Goal: Task Accomplishment & Management: Use online tool/utility

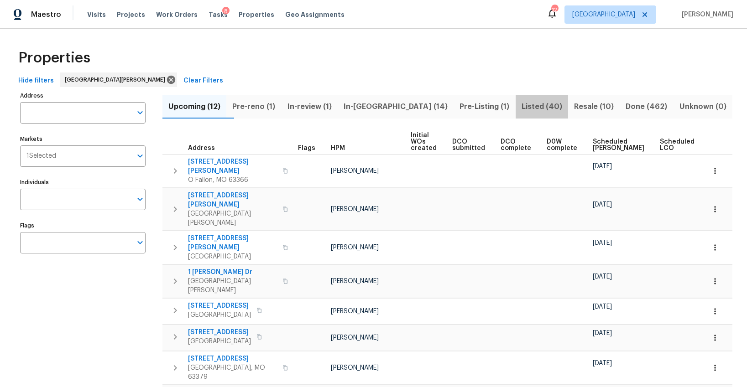
click at [521, 105] on span "Listed (40)" at bounding box center [542, 106] width 42 height 13
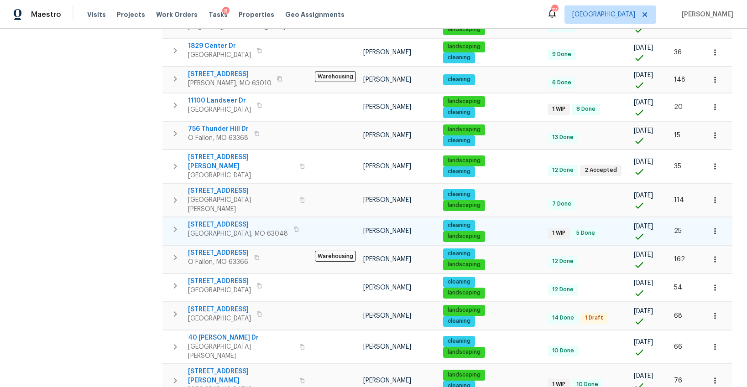
scroll to position [500, 0]
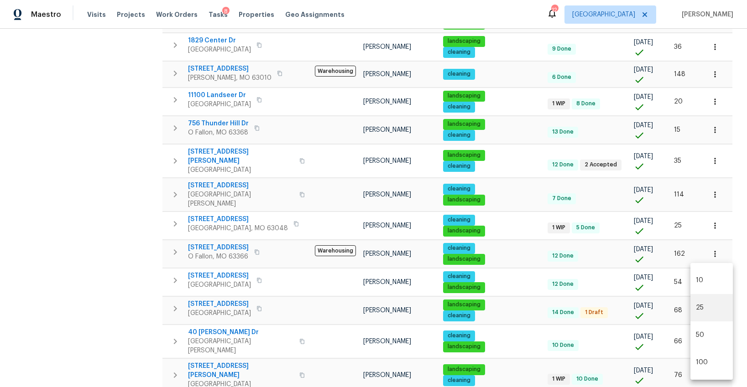
click at [702, 366] on body "Maestro Visits Projects Work Orders Tasks 8 Properties Geo Assignments 12 St Lo…" at bounding box center [373, 193] width 747 height 387
click at [703, 338] on li "50" at bounding box center [712, 335] width 42 height 27
type input "50"
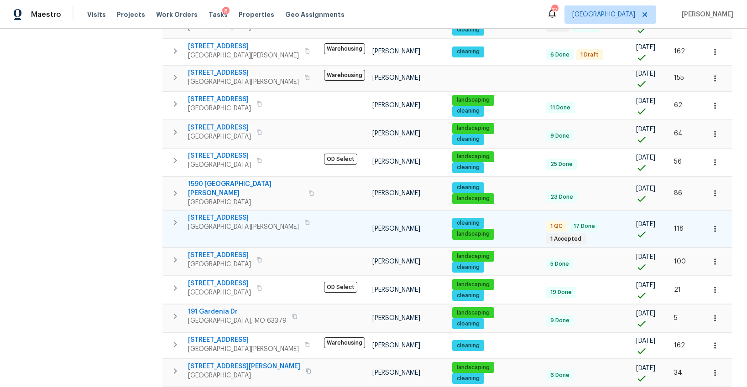
scroll to position [935, 0]
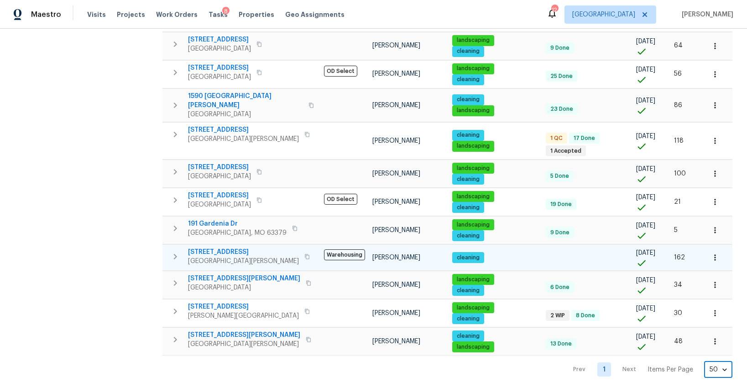
click at [177, 252] on icon "button" at bounding box center [175, 256] width 11 height 11
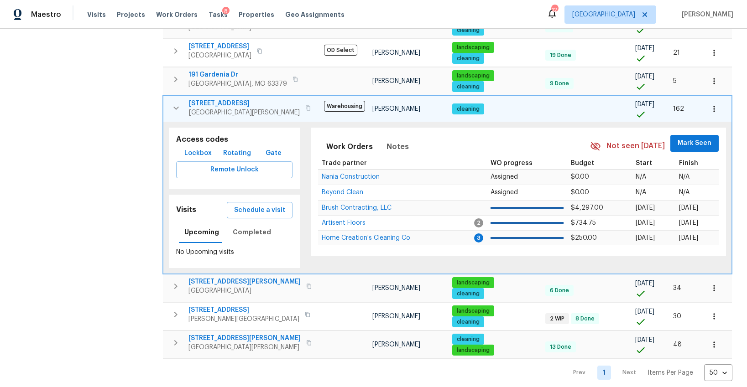
scroll to position [1087, 0]
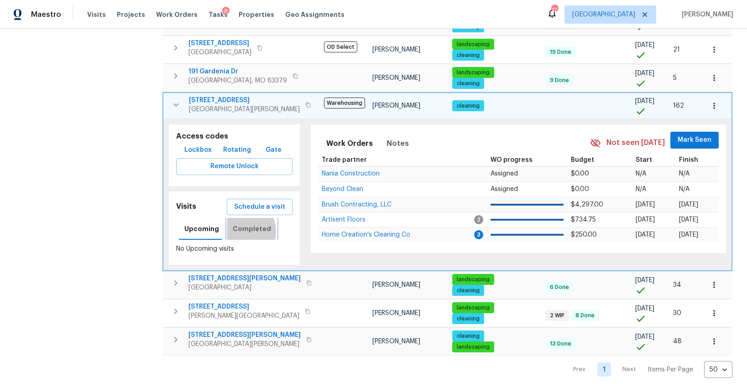
click at [238, 226] on span "Completed" at bounding box center [252, 229] width 38 height 11
click at [194, 96] on span "813 Sugar Valley Ct" at bounding box center [244, 100] width 111 height 9
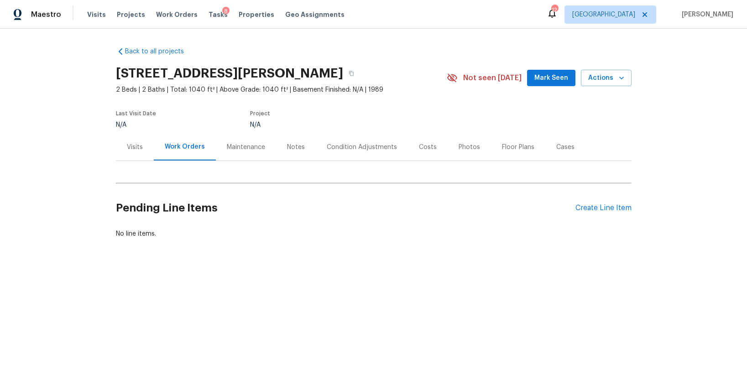
click at [136, 147] on div "Visits" at bounding box center [135, 147] width 16 height 9
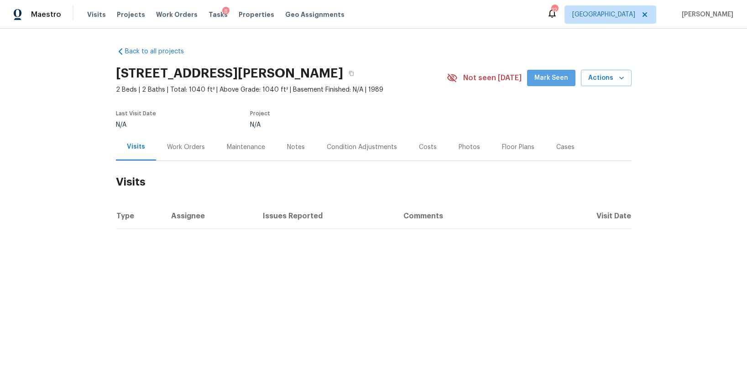
click at [565, 76] on span "Mark Seen" at bounding box center [551, 78] width 34 height 11
click at [186, 145] on div "Work Orders" at bounding box center [186, 147] width 38 height 9
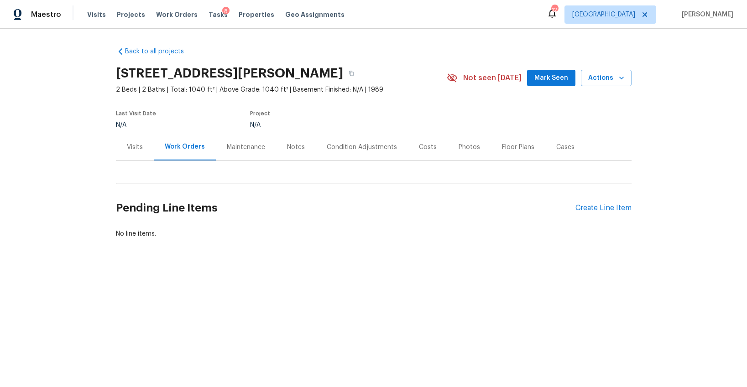
click at [133, 147] on div "Visits" at bounding box center [135, 147] width 16 height 9
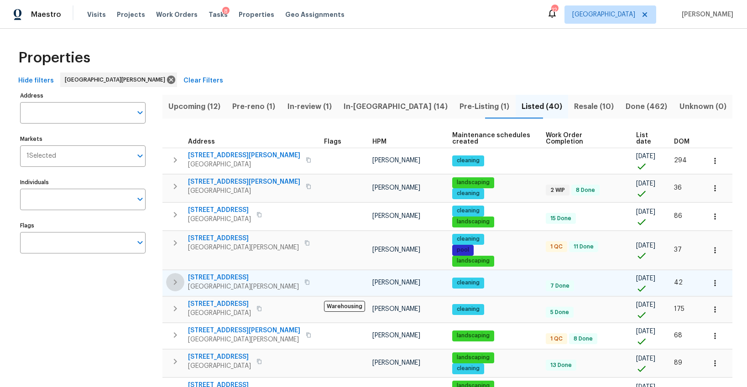
click at [173, 280] on icon "button" at bounding box center [175, 282] width 11 height 11
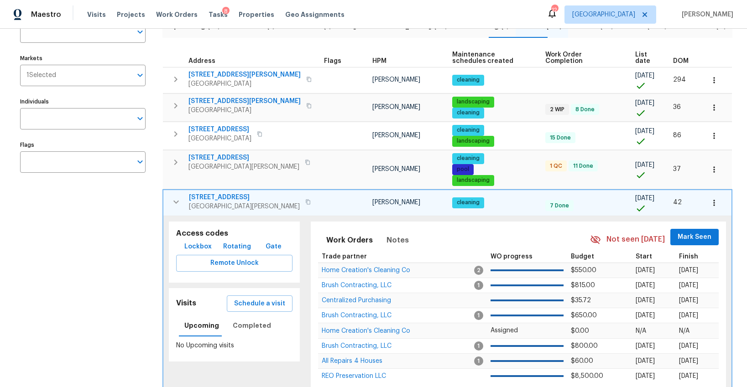
scroll to position [105, 0]
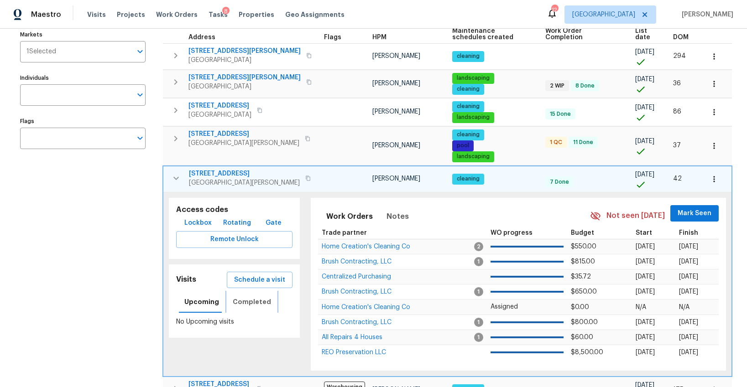
click at [241, 303] on span "Completed" at bounding box center [252, 302] width 38 height 11
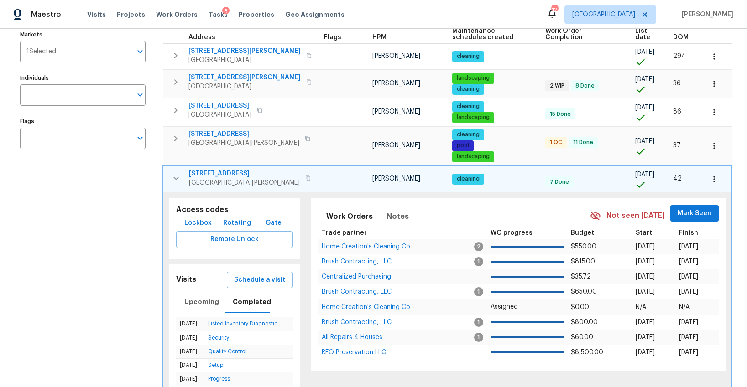
click at [176, 181] on icon "button" at bounding box center [176, 178] width 11 height 11
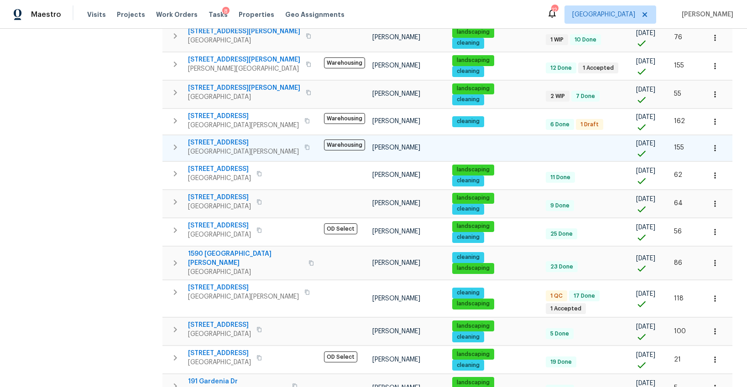
scroll to position [772, 0]
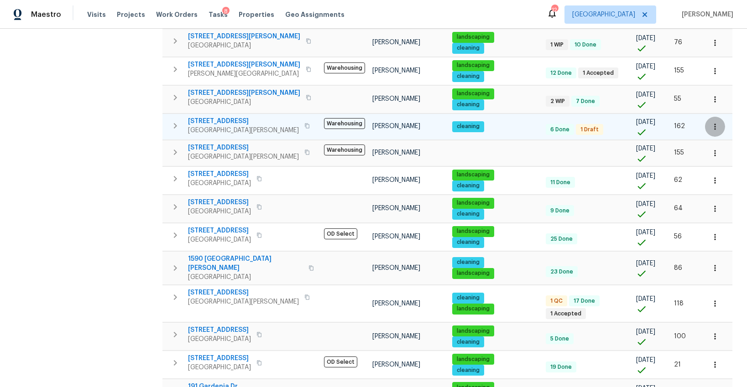
click at [715, 126] on icon "button" at bounding box center [715, 126] width 9 height 9
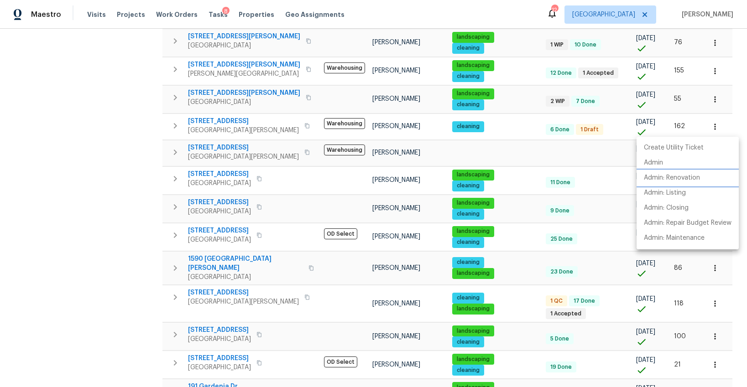
click at [654, 177] on p "Admin: Renovation" at bounding box center [672, 178] width 56 height 10
click at [69, 189] on div at bounding box center [373, 193] width 747 height 387
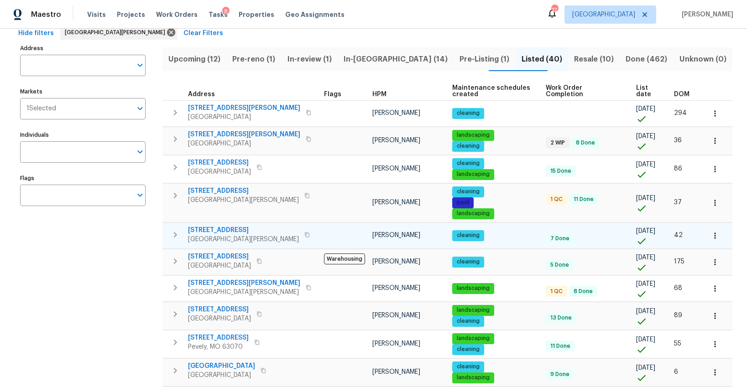
scroll to position [46, 0]
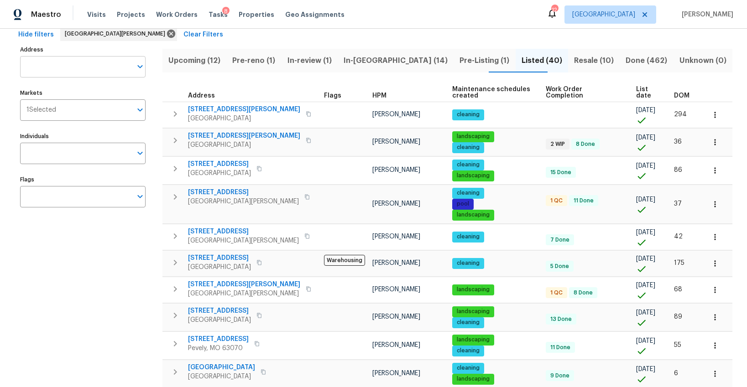
click at [49, 70] on input "Address" at bounding box center [76, 66] width 112 height 21
type input "6448"
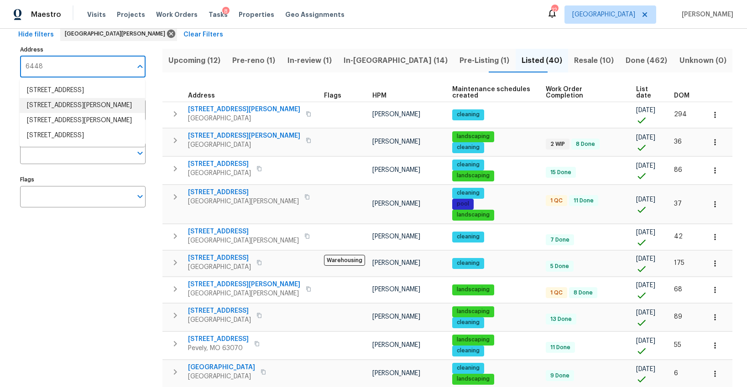
click at [55, 113] on li "6448 Clifton Hills Dr Saint Louis MO 63139" at bounding box center [83, 105] width 126 height 15
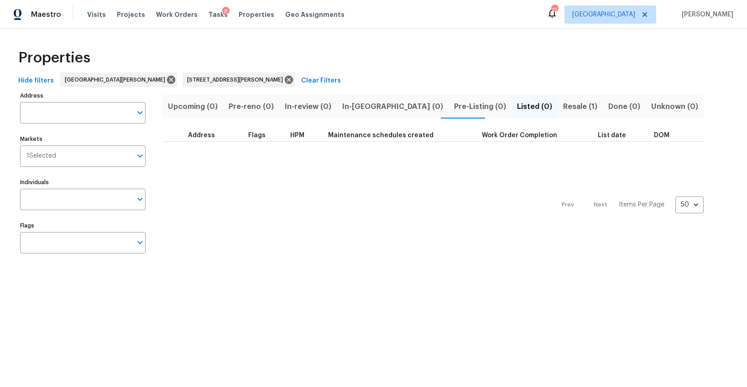
type input "6448 Clifton Hills Dr Saint Louis MO 63139"
click at [563, 108] on span "Resale (1)" at bounding box center [580, 106] width 34 height 13
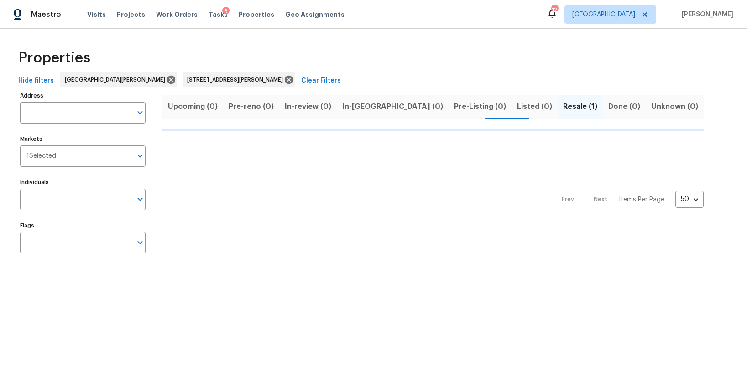
type input "6448 Clifton Hills Dr Saint Louis MO 63139"
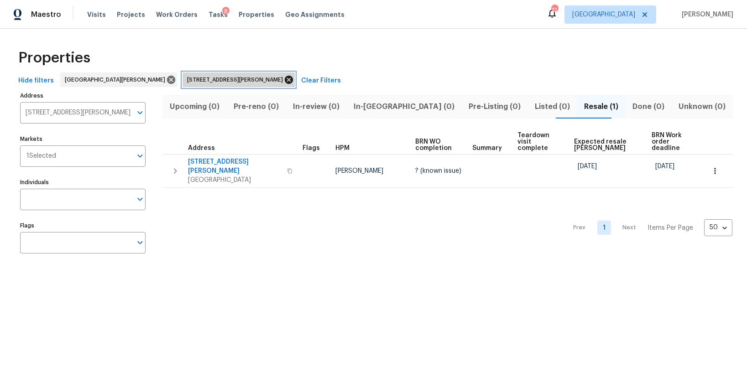
click at [285, 78] on icon at bounding box center [289, 80] width 8 height 8
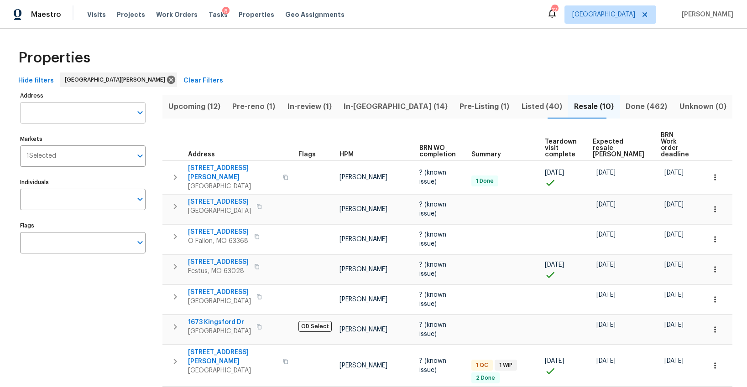
click at [56, 117] on input "Address" at bounding box center [76, 112] width 112 height 21
type input "6825"
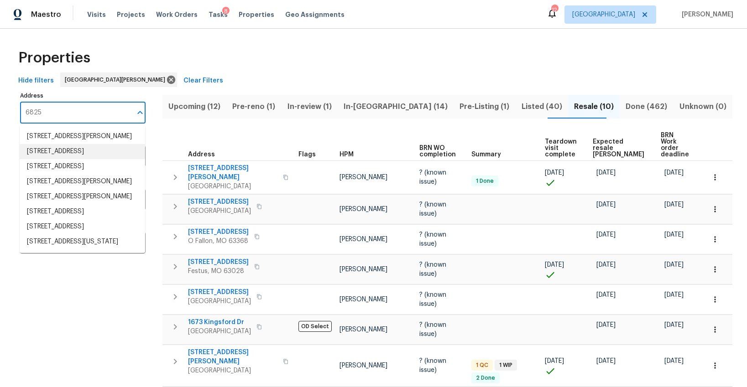
click at [78, 158] on li "6825 Birdie Ln Saint Louis MO 63129" at bounding box center [83, 151] width 126 height 15
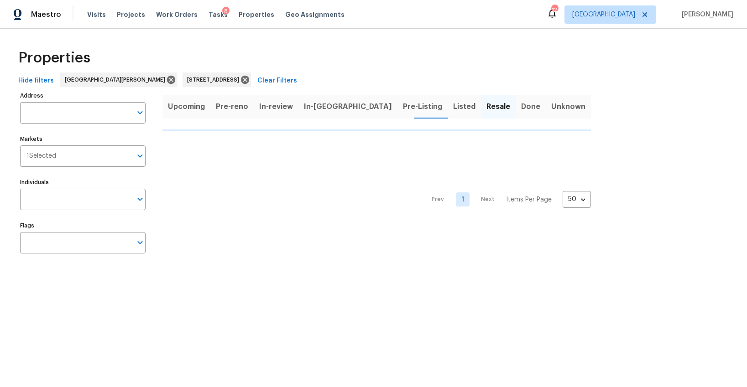
type input "6825 Birdie Ln Saint Louis MO 63129"
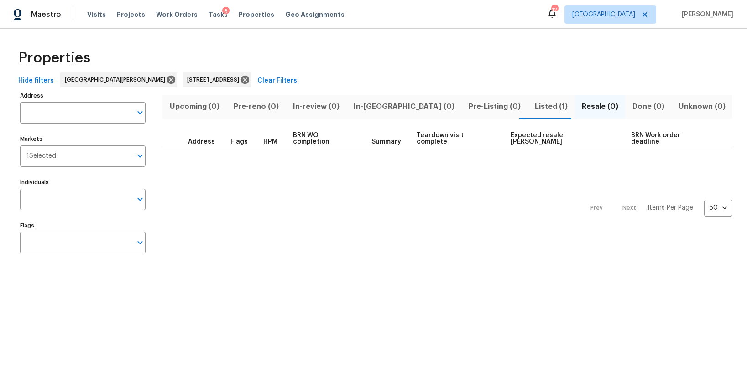
type input "6825 Birdie Ln Saint Louis MO 63129"
click at [533, 105] on span "Listed (1)" at bounding box center [551, 106] width 36 height 13
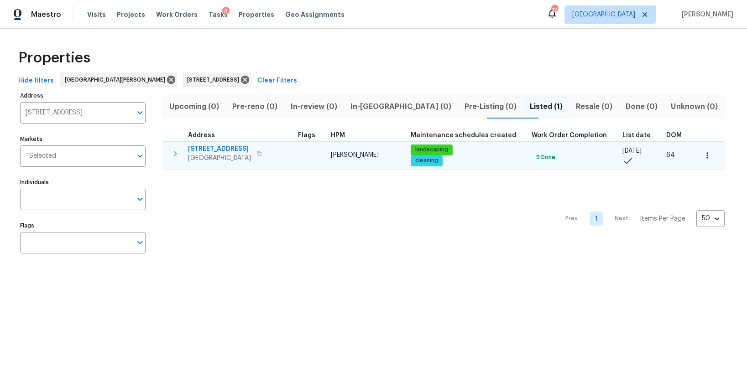
click at [208, 153] on span "6825 Birdie Ln" at bounding box center [219, 149] width 63 height 9
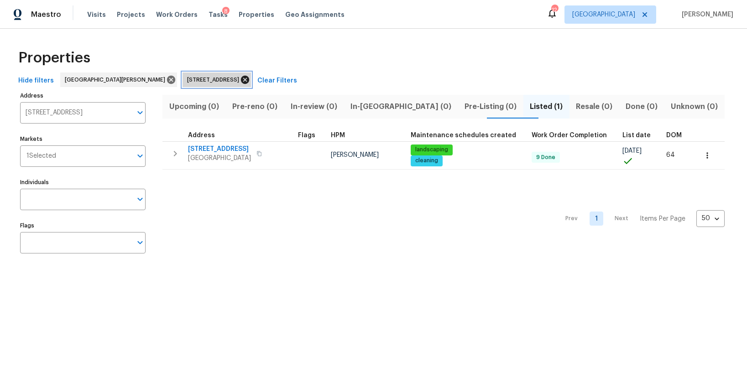
click at [241, 80] on icon at bounding box center [245, 80] width 8 height 8
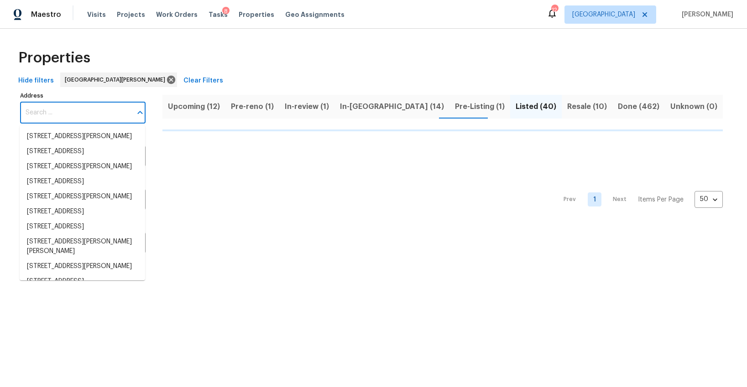
click at [73, 118] on input "Address" at bounding box center [76, 112] width 112 height 21
type input "9"
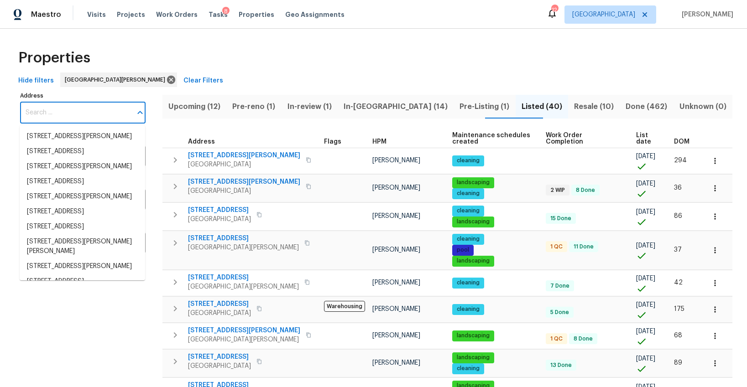
click at [71, 110] on input "Address" at bounding box center [76, 112] width 112 height 21
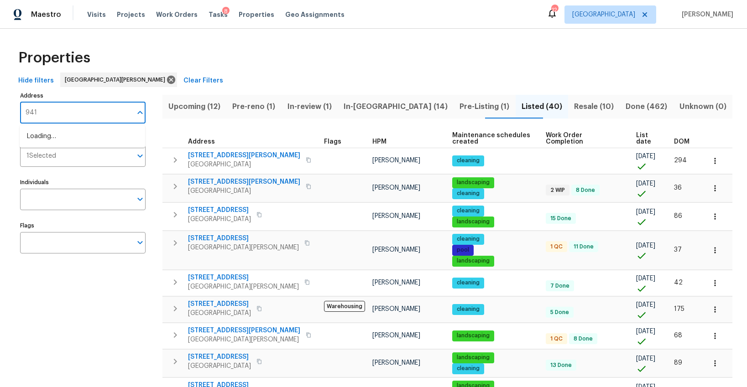
type input "9418"
click at [66, 136] on li "9418 Crestwood Manor Dr Saint Louis MO 63126" at bounding box center [83, 136] width 126 height 15
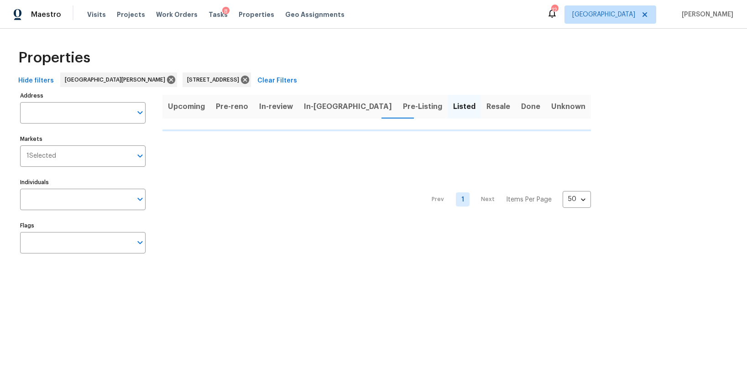
type input "9418 Crestwood Manor Dr Saint Louis MO 63126"
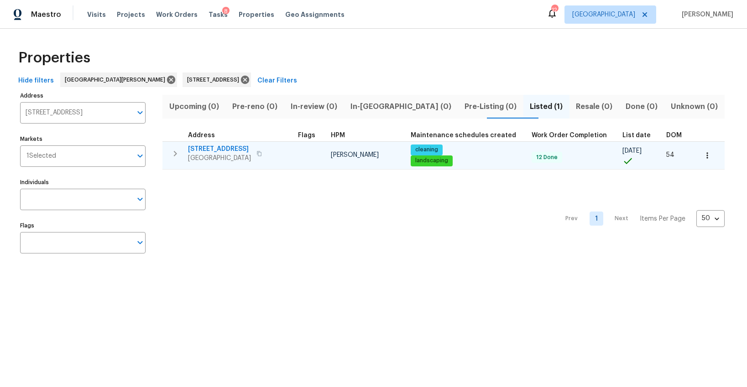
click at [215, 154] on span "Saint Louis, MO 63126" at bounding box center [219, 158] width 63 height 9
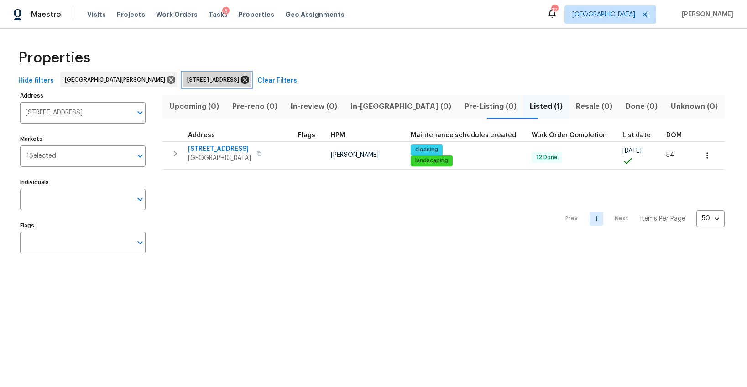
click at [240, 78] on icon at bounding box center [245, 80] width 10 height 10
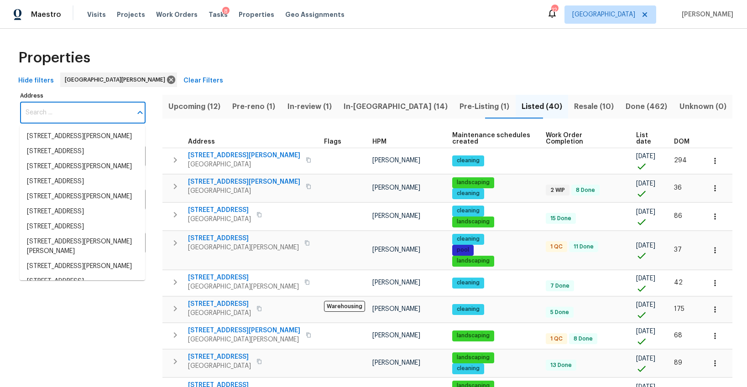
click at [42, 111] on input "Address" at bounding box center [76, 112] width 112 height 21
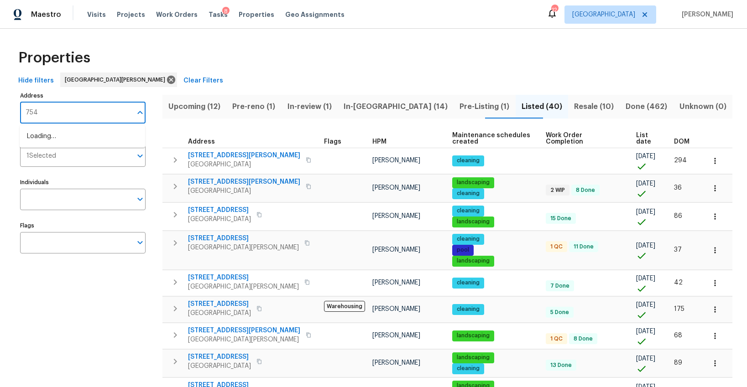
type input "7546"
click at [47, 142] on li "7546 Becker Rd Saint Louis MO 63129" at bounding box center [83, 136] width 126 height 15
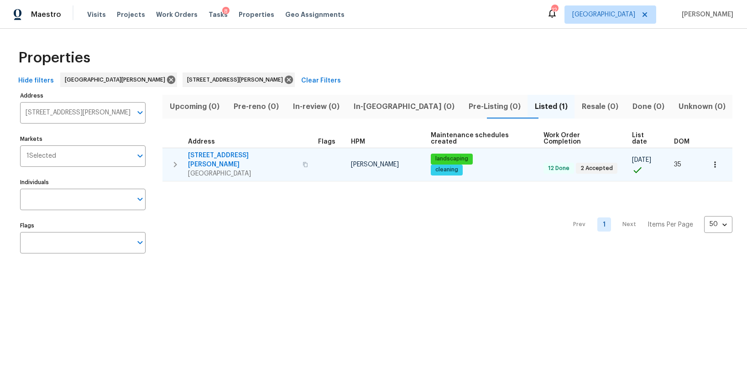
click at [205, 169] on span "Saint Louis, MO 63129" at bounding box center [242, 173] width 109 height 9
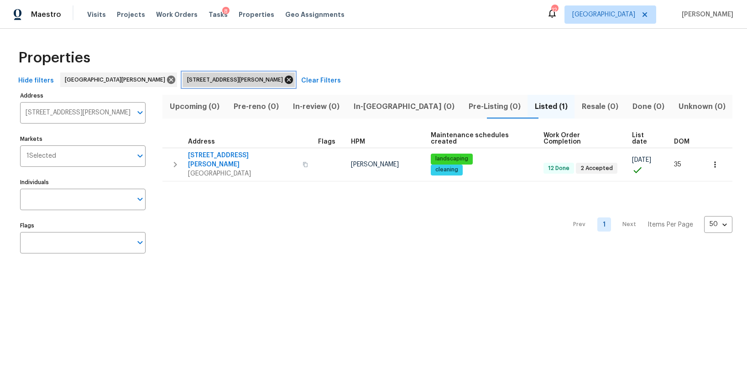
click at [285, 80] on icon at bounding box center [289, 80] width 8 height 8
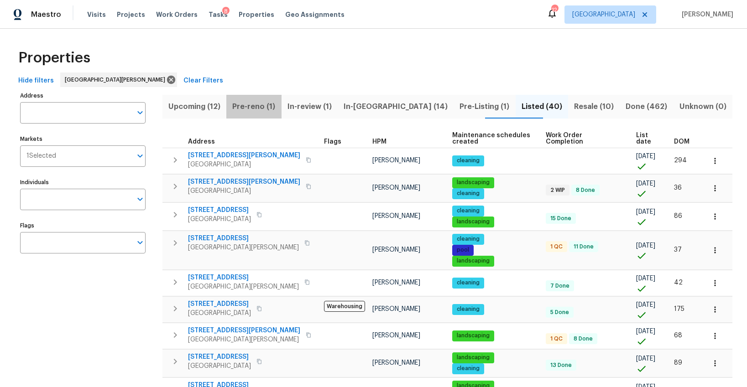
click at [270, 104] on span "Pre-reno (1)" at bounding box center [254, 106] width 44 height 13
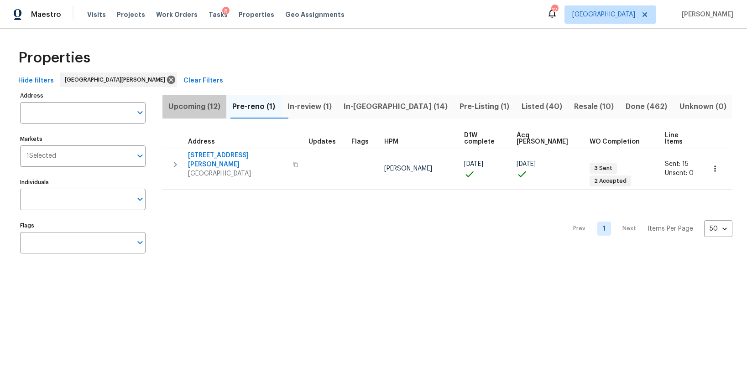
click at [188, 105] on span "Upcoming (12)" at bounding box center [194, 106] width 53 height 13
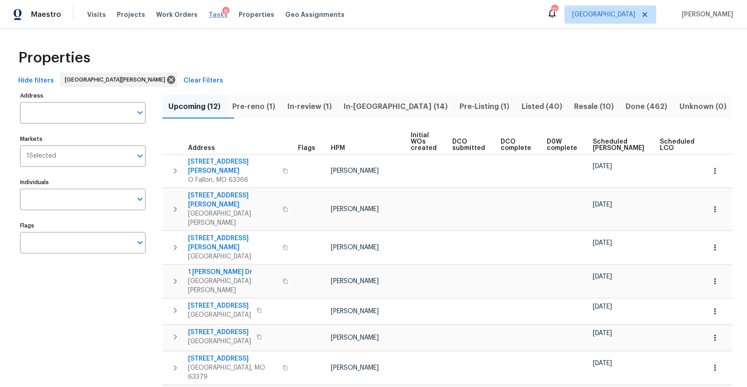
click at [209, 15] on span "Tasks" at bounding box center [218, 14] width 19 height 6
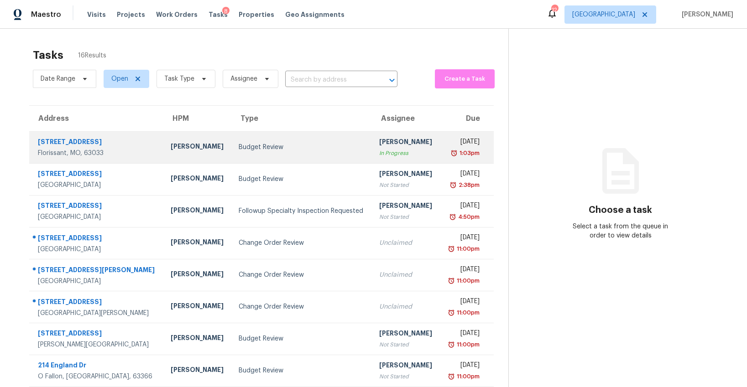
click at [277, 148] on div "Budget Review" at bounding box center [302, 147] width 126 height 9
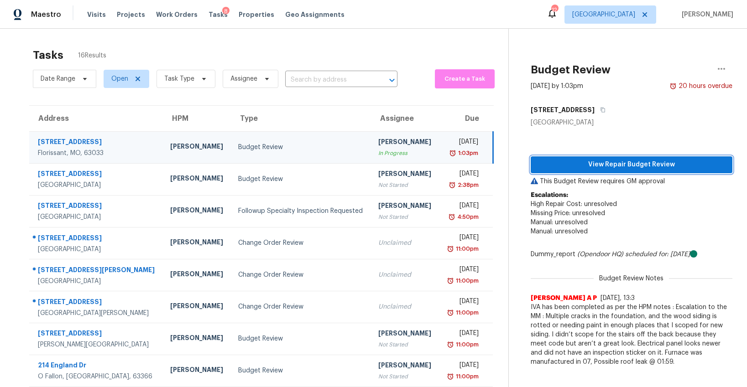
click at [600, 167] on span "View Repair Budget Review" at bounding box center [631, 164] width 187 height 11
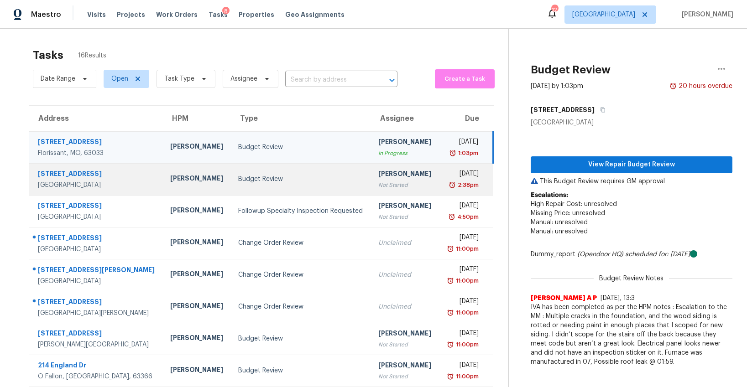
click at [238, 175] on div "Budget Review" at bounding box center [301, 179] width 126 height 9
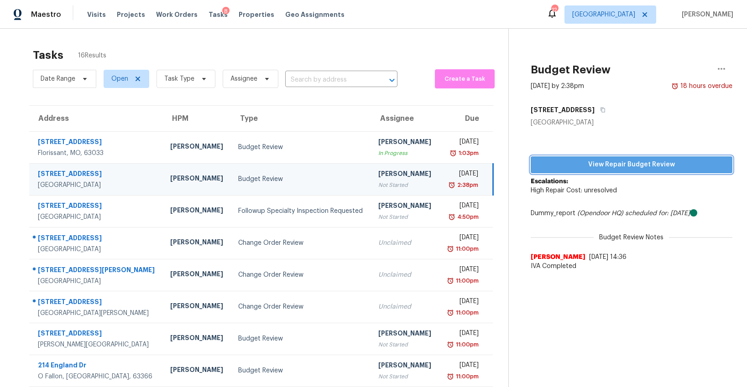
click at [595, 168] on span "View Repair Budget Review" at bounding box center [631, 164] width 187 height 11
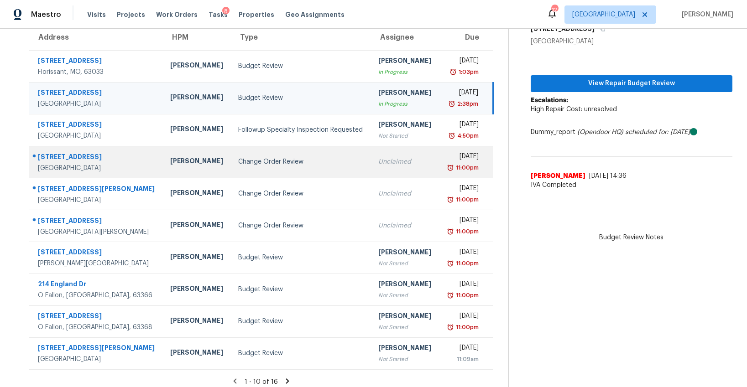
scroll to position [88, 0]
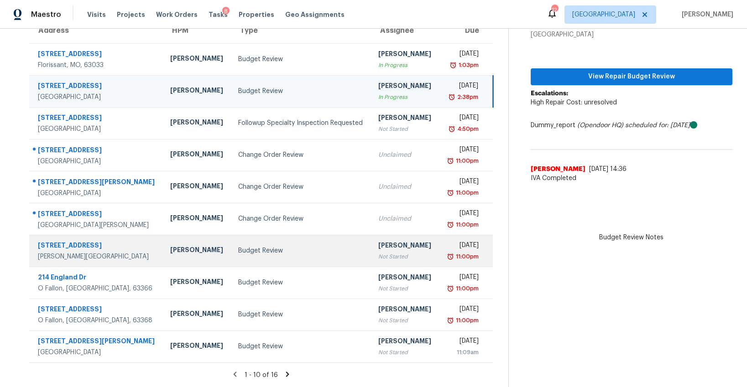
click at [238, 255] on div "Budget Review" at bounding box center [301, 250] width 126 height 9
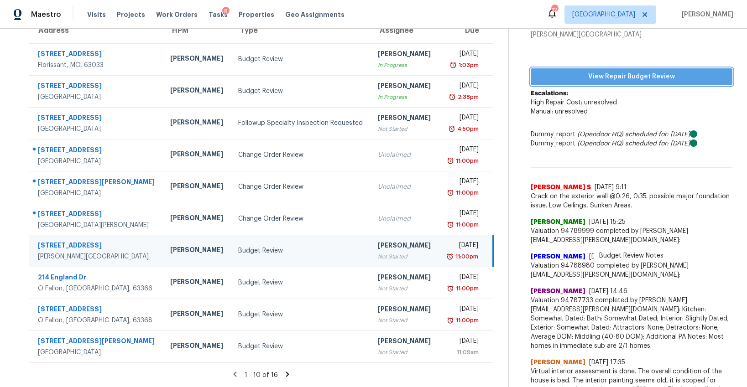
click at [568, 77] on span "View Repair Budget Review" at bounding box center [631, 76] width 187 height 11
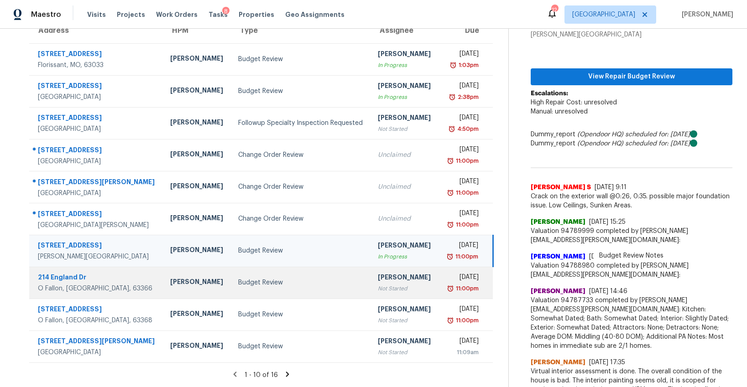
click at [238, 279] on div "Budget Review" at bounding box center [301, 282] width 126 height 9
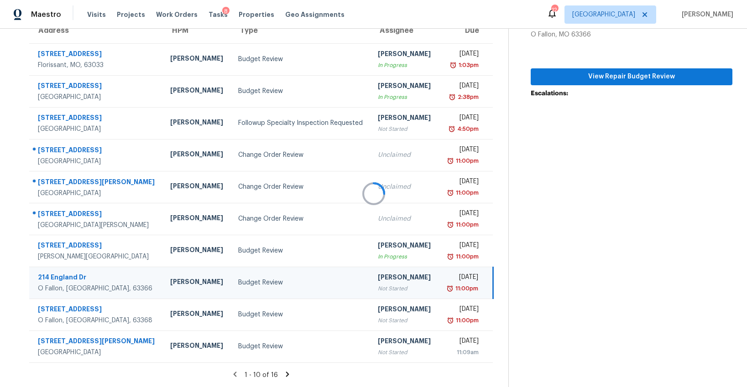
click at [639, 79] on div at bounding box center [373, 193] width 747 height 387
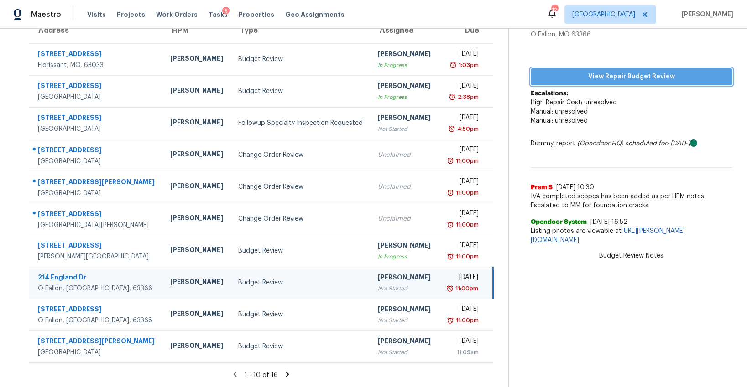
click at [611, 78] on span "View Repair Budget Review" at bounding box center [631, 76] width 187 height 11
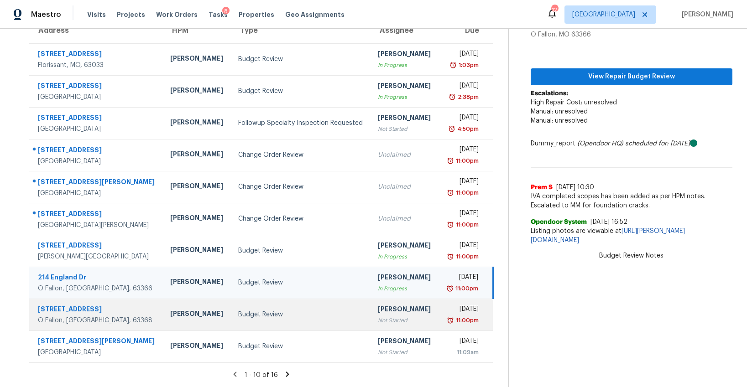
click at [238, 318] on div "Budget Review" at bounding box center [301, 314] width 126 height 9
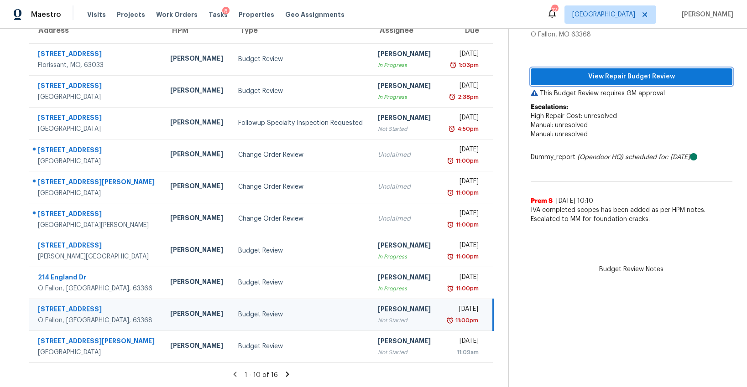
click at [608, 83] on button "View Repair Budget Review" at bounding box center [632, 76] width 202 height 17
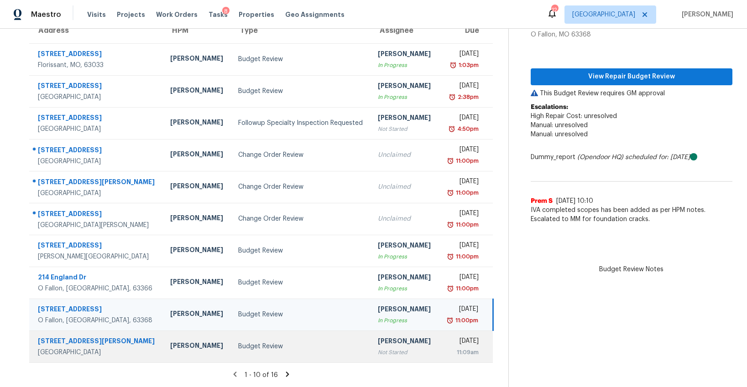
click at [262, 347] on div "Budget Review" at bounding box center [301, 346] width 126 height 9
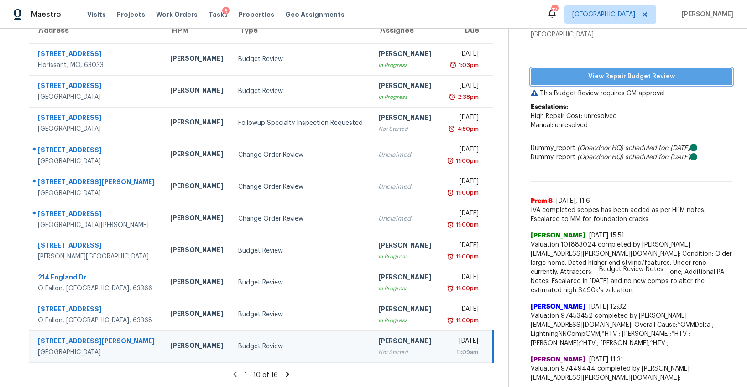
click at [635, 75] on span "View Repair Budget Review" at bounding box center [631, 76] width 187 height 11
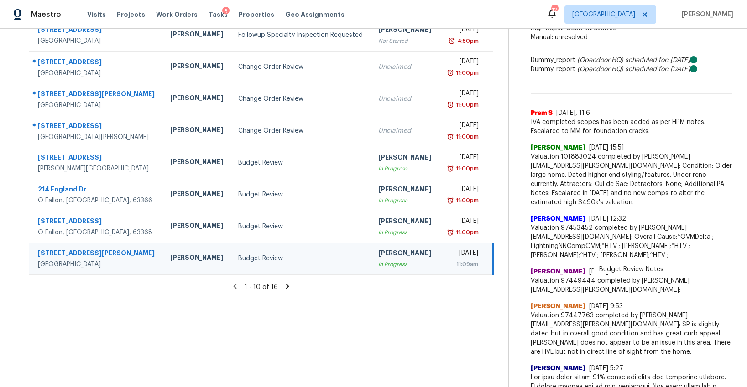
click at [288, 287] on icon at bounding box center [287, 287] width 8 height 8
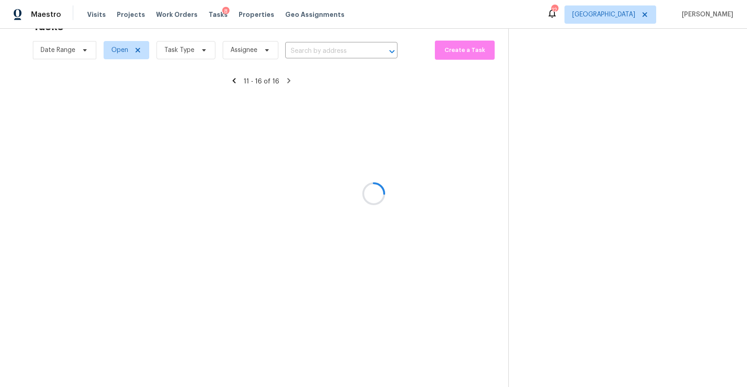
scroll to position [29, 0]
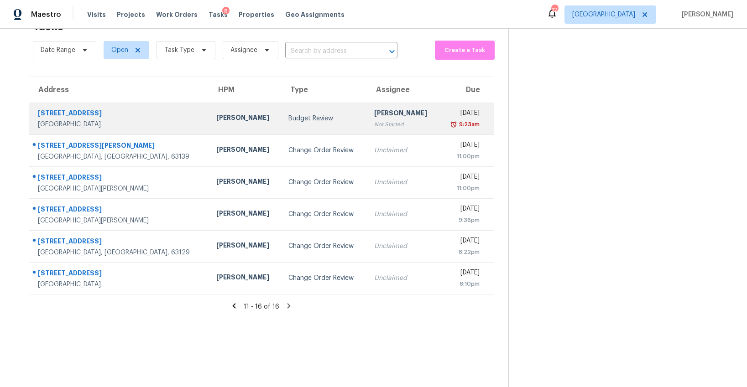
click at [281, 128] on td "Budget Review" at bounding box center [323, 119] width 85 height 32
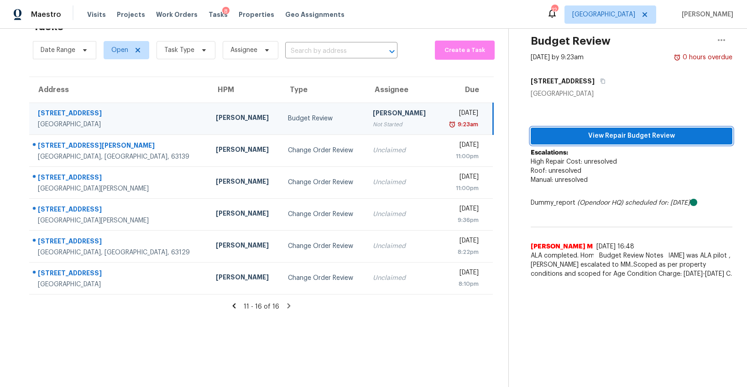
click at [655, 138] on span "View Repair Budget Review" at bounding box center [631, 136] width 187 height 11
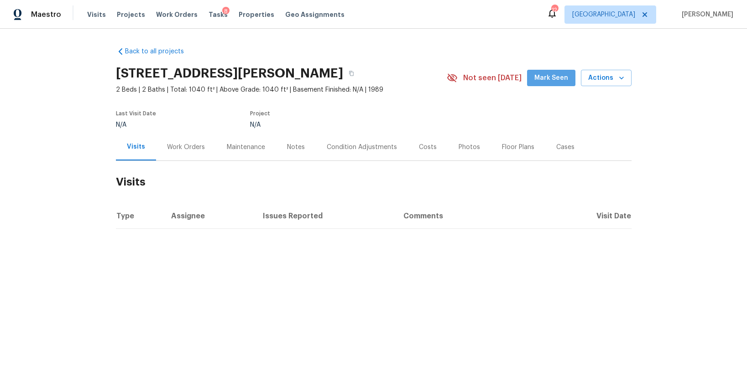
click at [558, 79] on span "Mark Seen" at bounding box center [551, 78] width 34 height 11
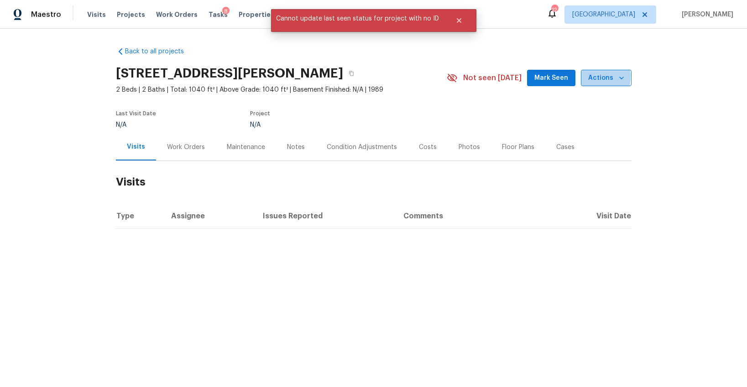
click at [590, 76] on span "Actions" at bounding box center [606, 78] width 36 height 11
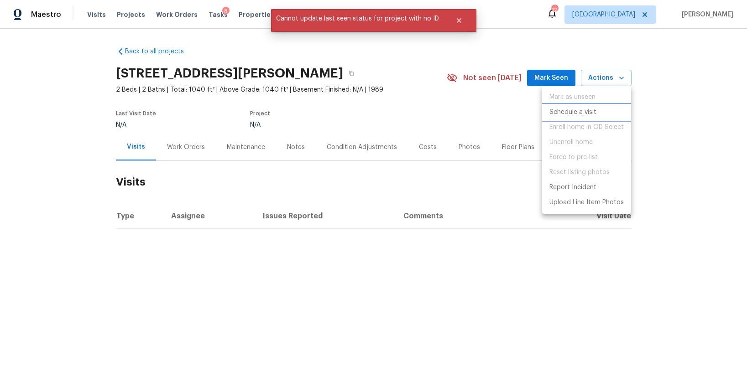
click at [565, 110] on p "Schedule a visit" at bounding box center [573, 113] width 47 height 10
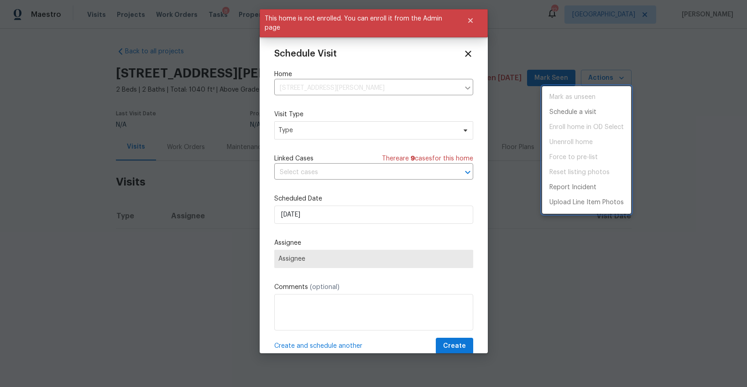
click at [468, 52] on div at bounding box center [373, 193] width 747 height 387
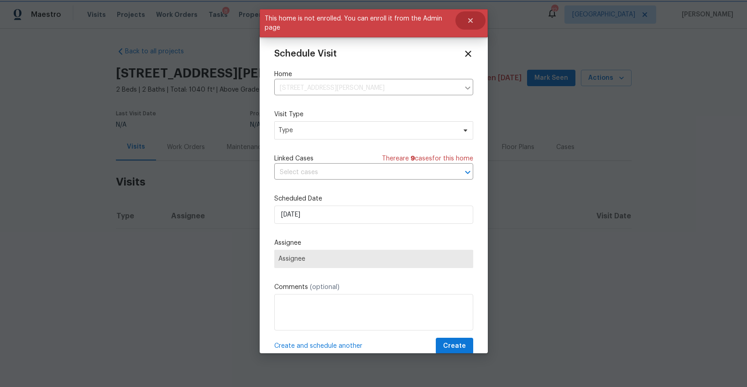
click at [469, 21] on icon "Close" at bounding box center [470, 20] width 5 height 5
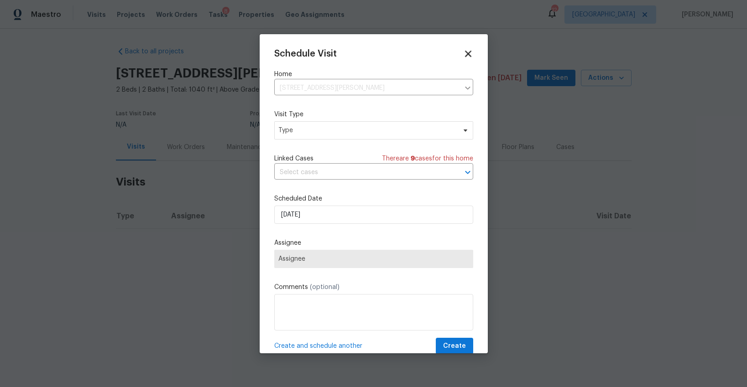
click at [469, 51] on icon at bounding box center [468, 53] width 10 height 10
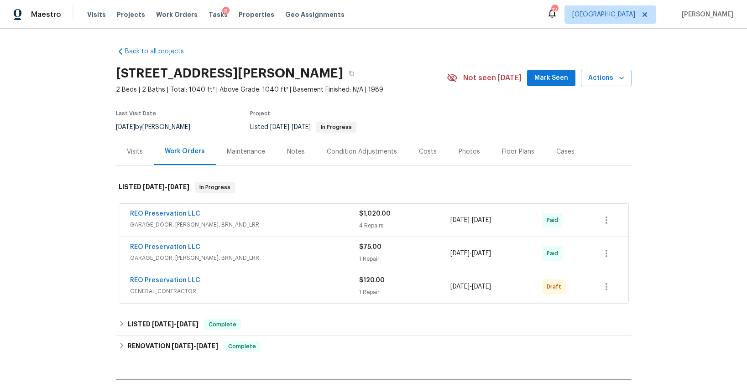
click at [131, 150] on div "Visits" at bounding box center [135, 151] width 16 height 9
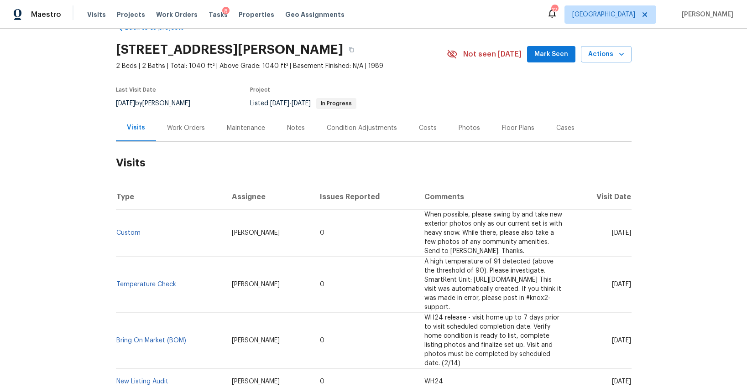
scroll to position [2, 0]
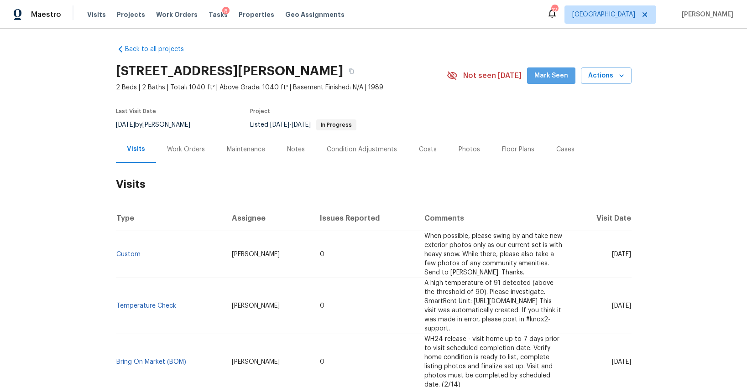
click at [571, 80] on button "Mark Seen" at bounding box center [551, 76] width 48 height 17
click at [606, 77] on span "Actions" at bounding box center [606, 75] width 36 height 11
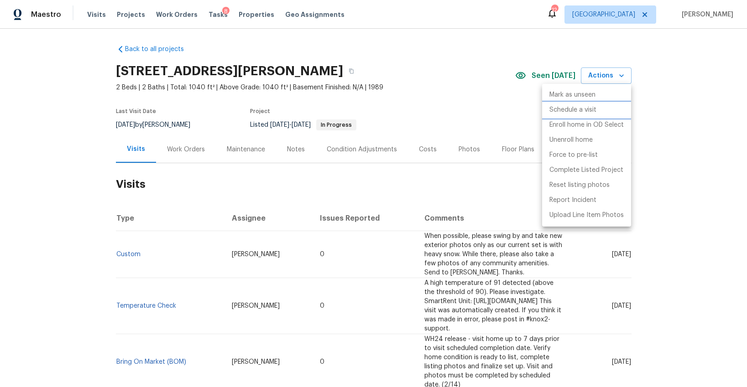
click at [570, 108] on p "Schedule a visit" at bounding box center [573, 110] width 47 height 10
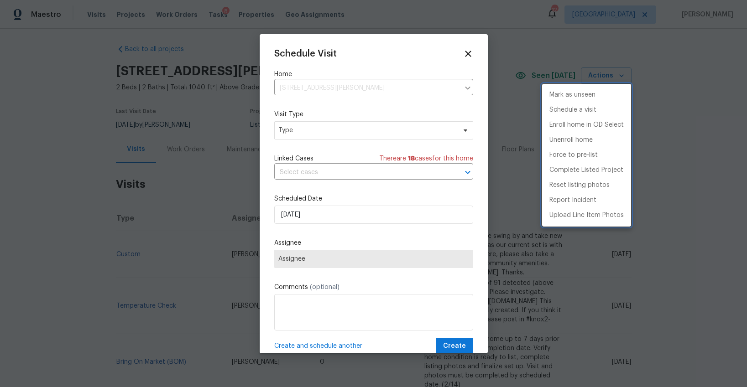
click at [295, 131] on div at bounding box center [373, 193] width 747 height 387
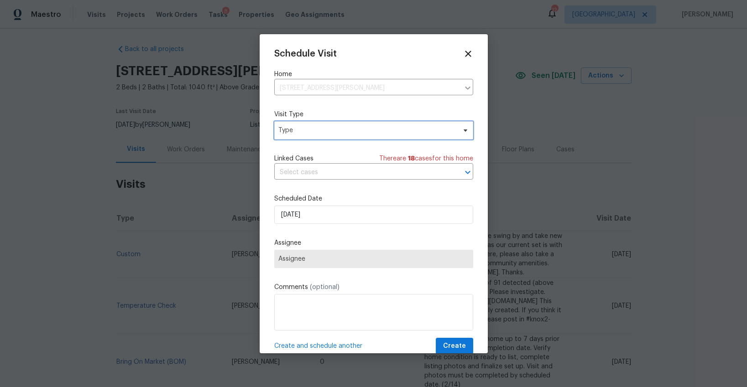
click at [296, 131] on span "Type" at bounding box center [367, 130] width 178 height 9
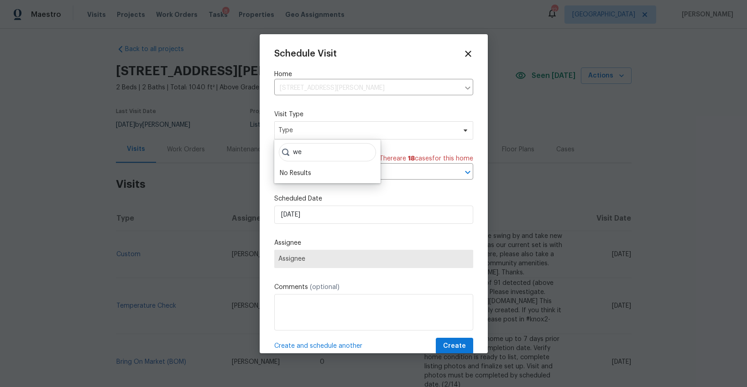
type input "w"
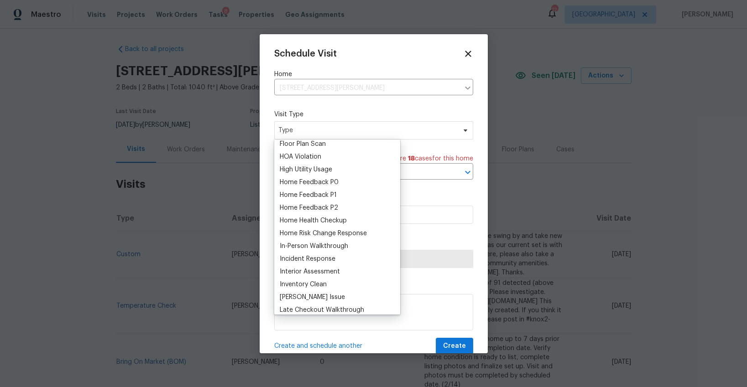
scroll to position [236, 0]
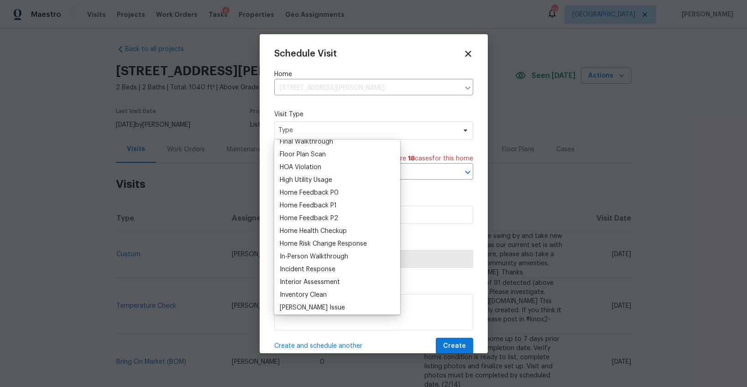
click at [292, 230] on div "Home Health Checkup" at bounding box center [313, 231] width 67 height 9
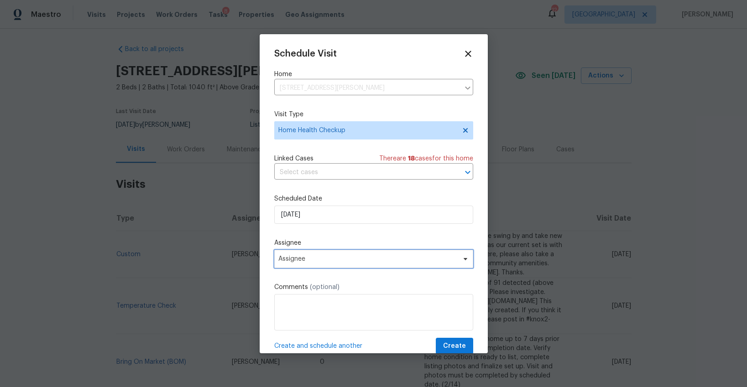
click at [295, 257] on span "Assignee" at bounding box center [367, 259] width 179 height 7
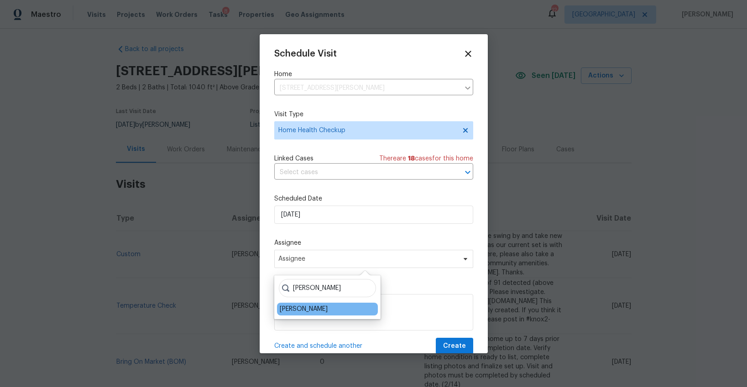
type input "james"
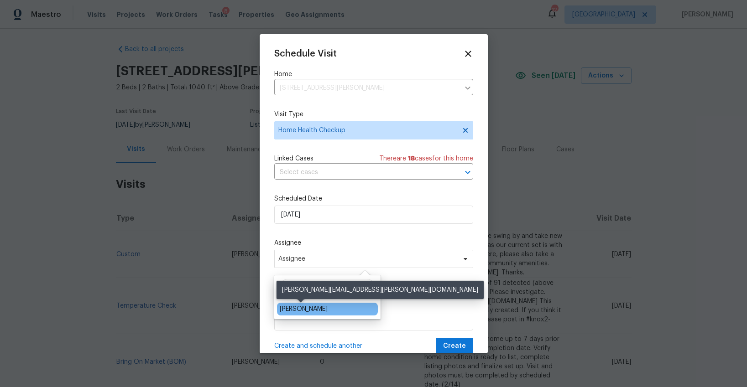
click at [297, 306] on div "[PERSON_NAME]" at bounding box center [304, 309] width 48 height 9
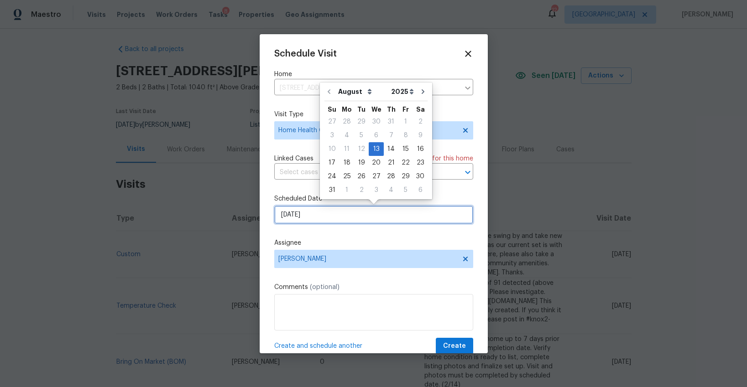
click at [319, 218] on input "[DATE]" at bounding box center [373, 215] width 199 height 18
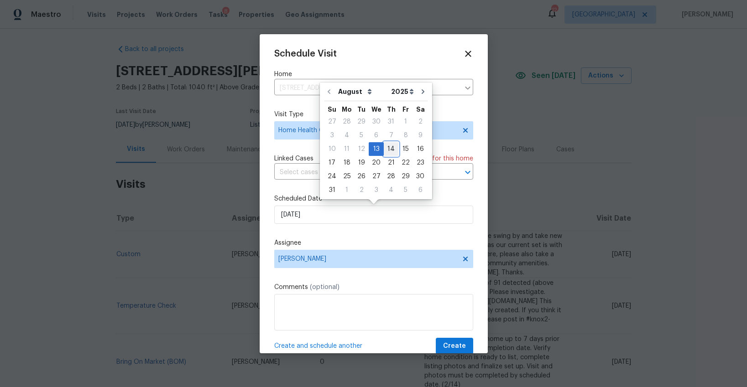
click at [385, 148] on div "14" at bounding box center [391, 149] width 15 height 13
type input "[DATE]"
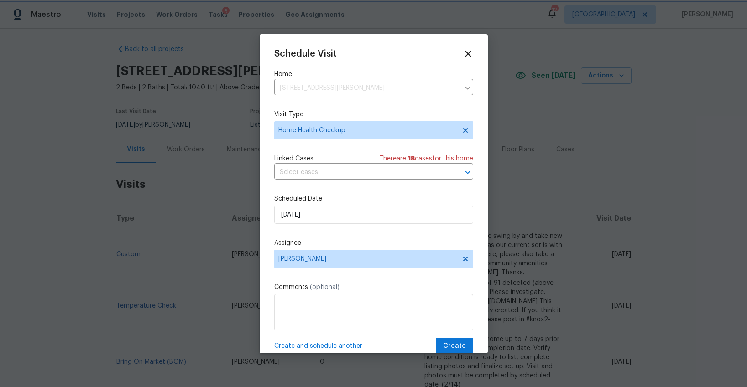
scroll to position [16, 0]
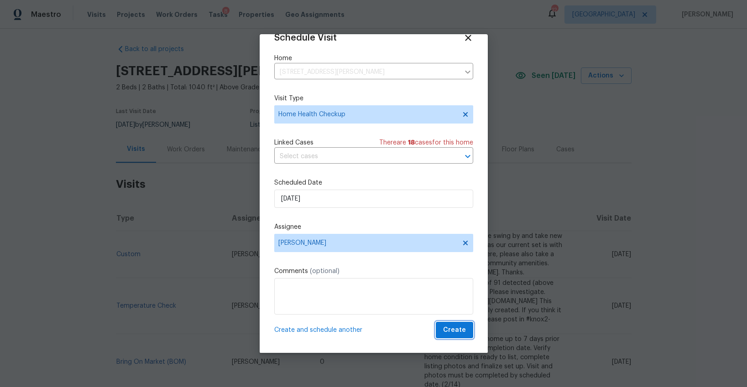
click at [455, 332] on span "Create" at bounding box center [454, 330] width 23 height 11
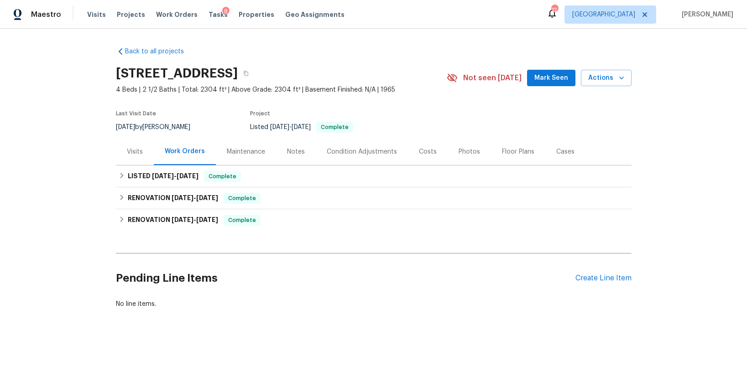
click at [136, 149] on div "Visits" at bounding box center [135, 151] width 16 height 9
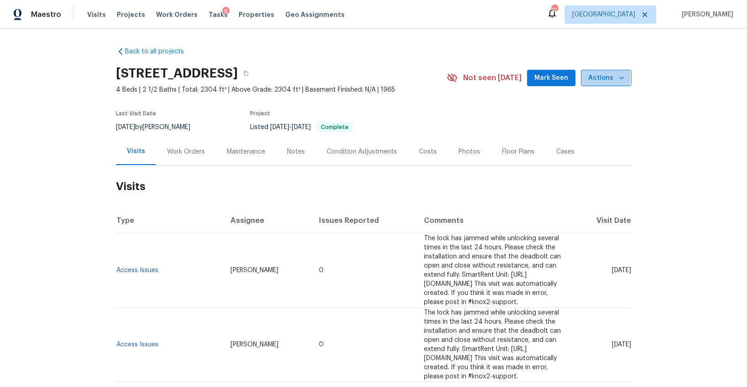
click at [600, 78] on span "Actions" at bounding box center [606, 78] width 36 height 11
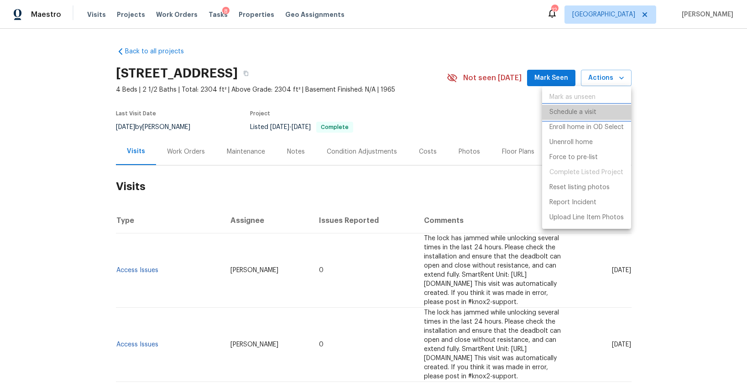
click at [553, 113] on p "Schedule a visit" at bounding box center [573, 113] width 47 height 10
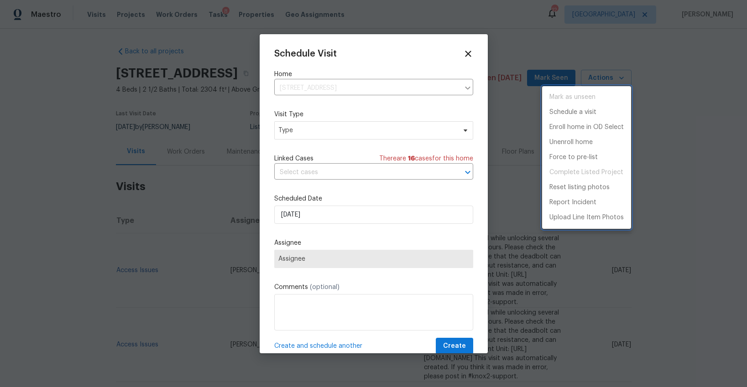
click at [346, 126] on div at bounding box center [373, 193] width 747 height 387
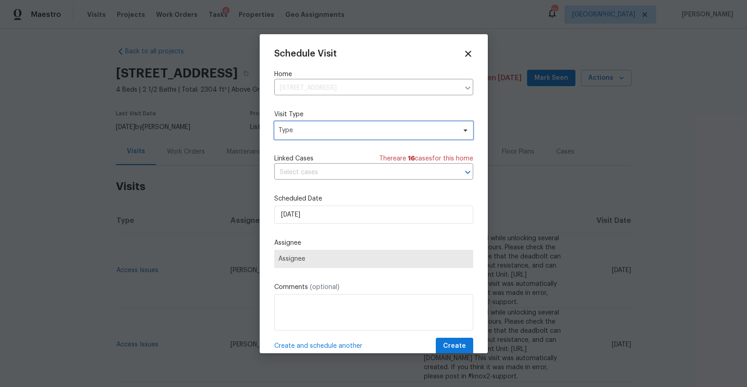
click at [336, 130] on span "Type" at bounding box center [367, 130] width 178 height 9
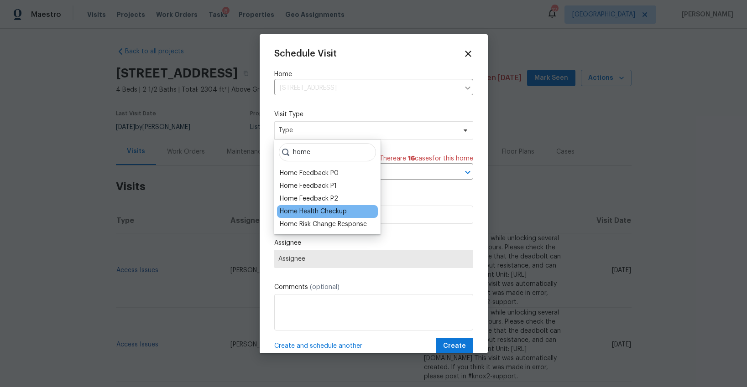
type input "home"
click at [310, 209] on div "Home Health Checkup" at bounding box center [313, 211] width 67 height 9
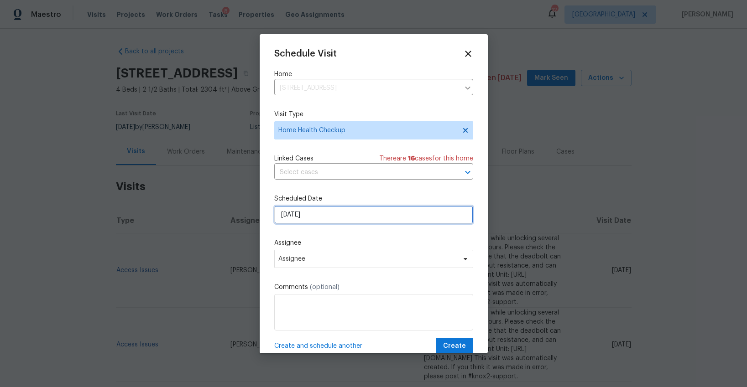
click at [315, 214] on input "[DATE]" at bounding box center [373, 215] width 199 height 18
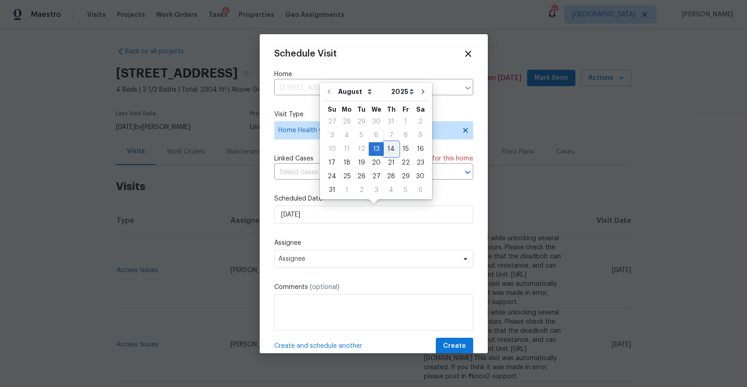
click at [385, 149] on div "14" at bounding box center [391, 149] width 15 height 13
type input "[DATE]"
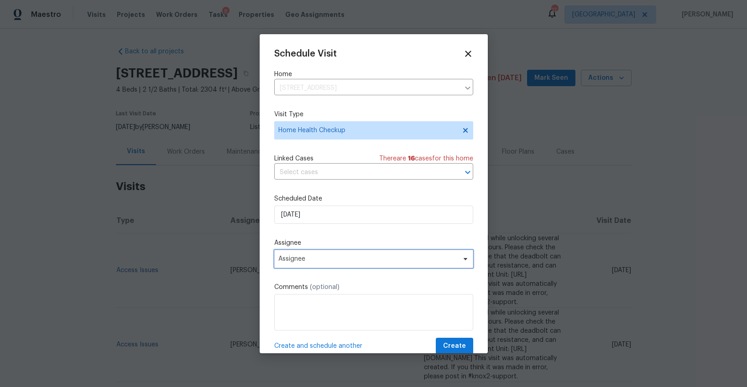
click at [339, 265] on span "Assignee" at bounding box center [373, 259] width 199 height 18
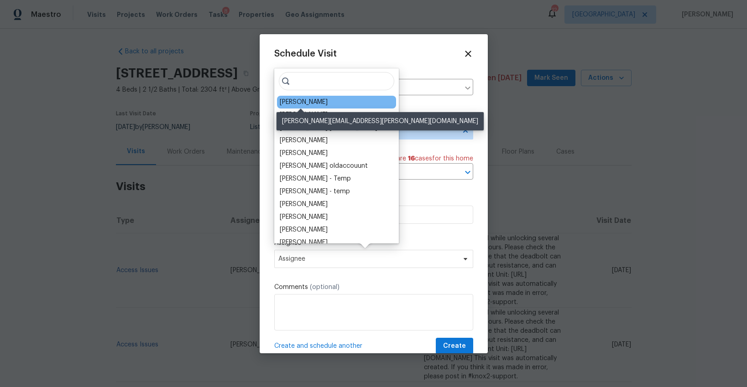
click at [317, 101] on div "[PERSON_NAME]" at bounding box center [304, 102] width 48 height 9
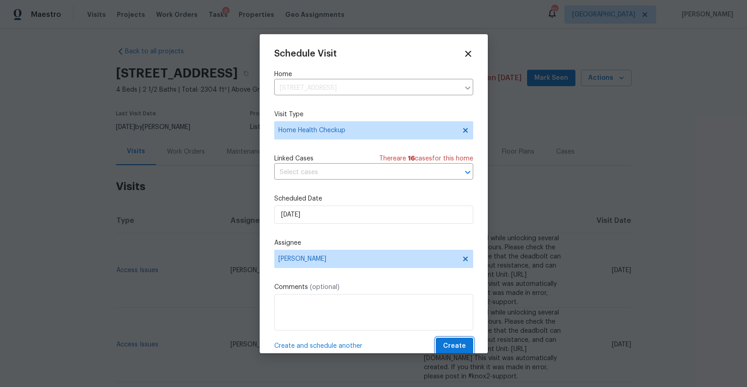
click at [450, 349] on span "Create" at bounding box center [454, 346] width 23 height 11
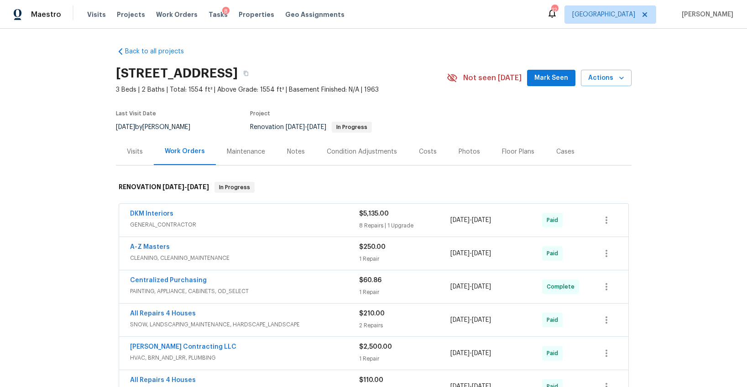
click at [138, 152] on div "Visits" at bounding box center [135, 151] width 16 height 9
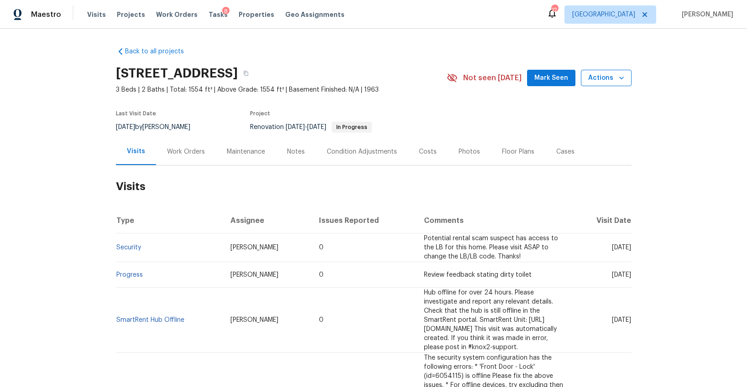
click at [599, 77] on span "Actions" at bounding box center [606, 78] width 36 height 11
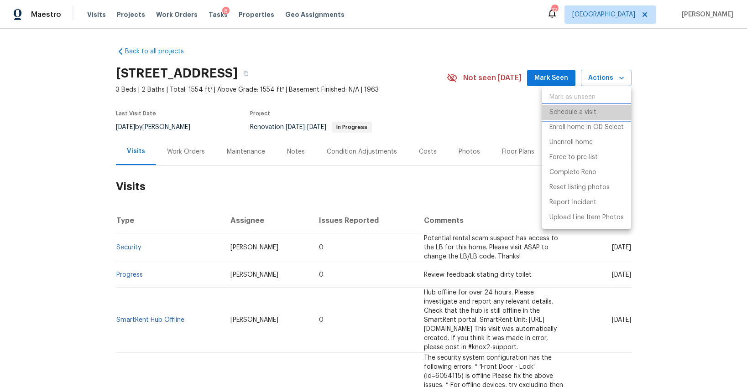
click at [567, 109] on p "Schedule a visit" at bounding box center [573, 113] width 47 height 10
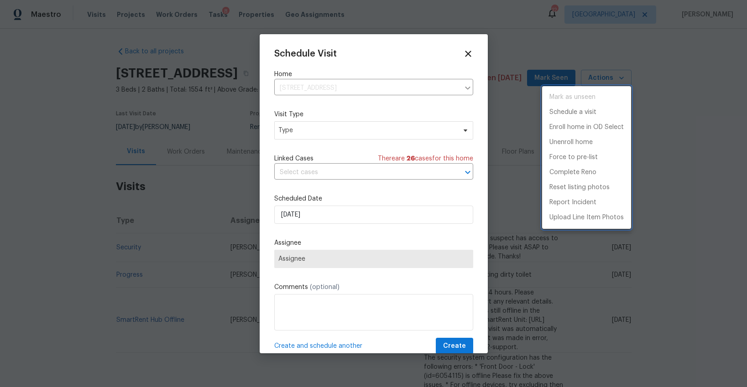
click at [365, 134] on div at bounding box center [373, 193] width 747 height 387
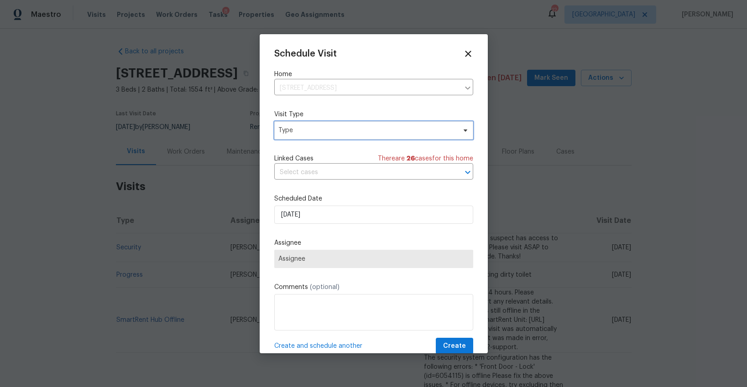
click at [356, 134] on span "Type" at bounding box center [367, 130] width 178 height 9
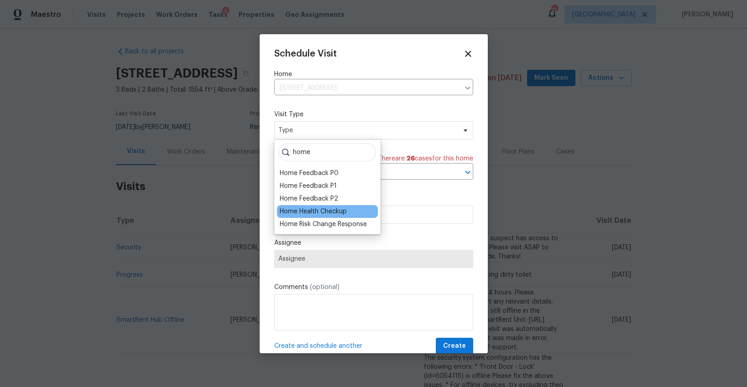
type input "home"
click at [330, 209] on div "Home Health Checkup" at bounding box center [313, 211] width 67 height 9
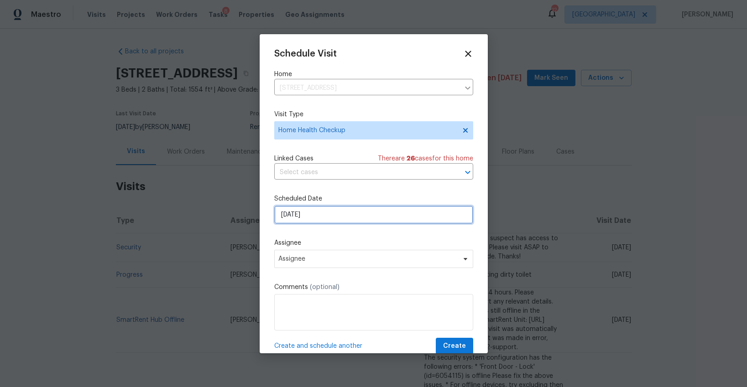
click at [330, 213] on input "[DATE]" at bounding box center [373, 215] width 199 height 18
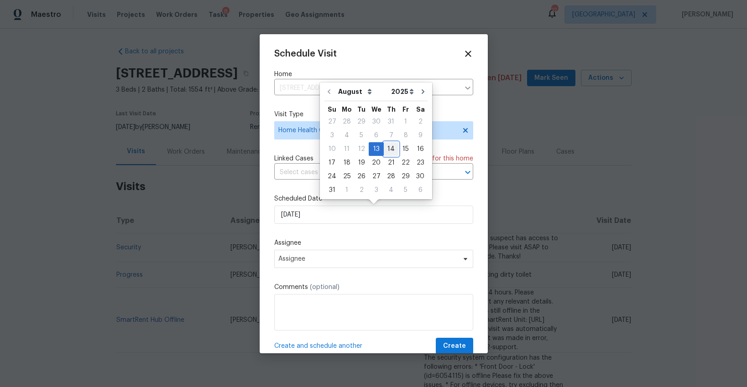
click at [384, 145] on div "14" at bounding box center [391, 149] width 15 height 13
type input "[DATE]"
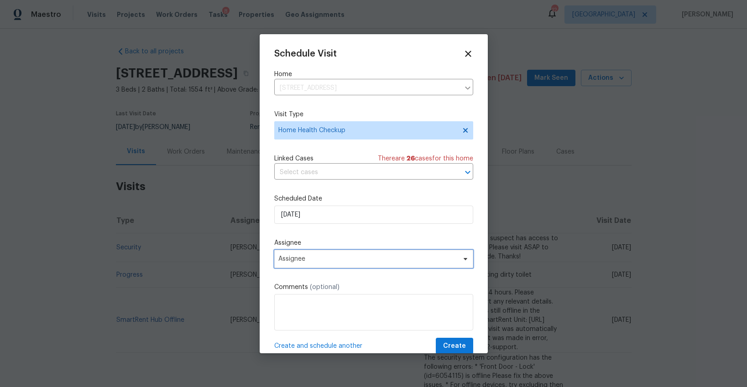
click at [318, 267] on span "Assignee" at bounding box center [373, 259] width 199 height 18
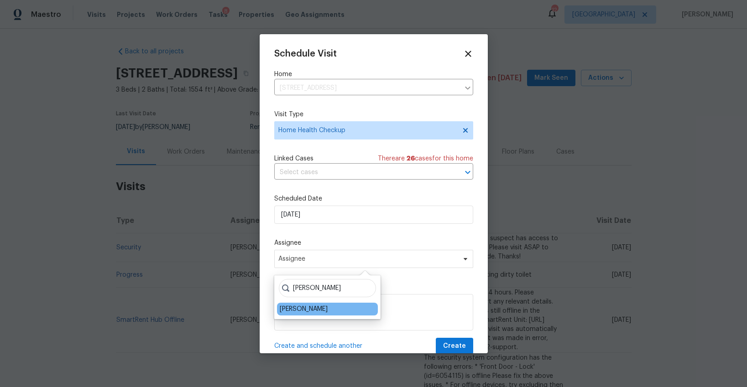
type input "[PERSON_NAME]"
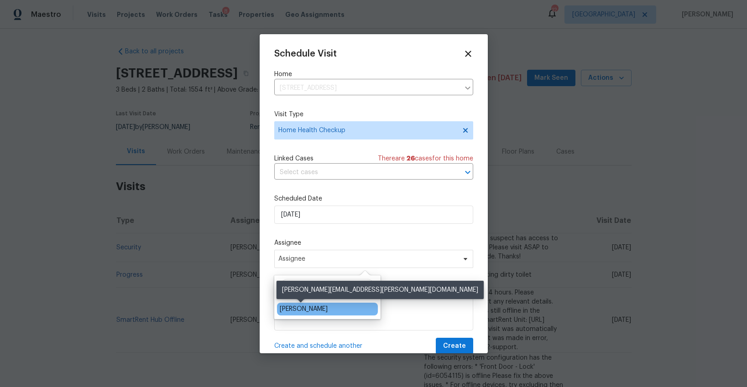
drag, startPoint x: 312, startPoint y: 308, endPoint x: 317, endPoint y: 308, distance: 5.0
click at [313, 308] on div "[PERSON_NAME]" at bounding box center [304, 309] width 48 height 9
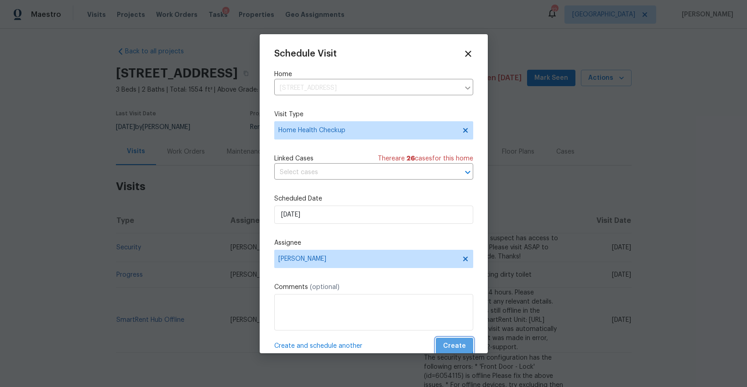
click at [451, 341] on span "Create" at bounding box center [454, 346] width 23 height 11
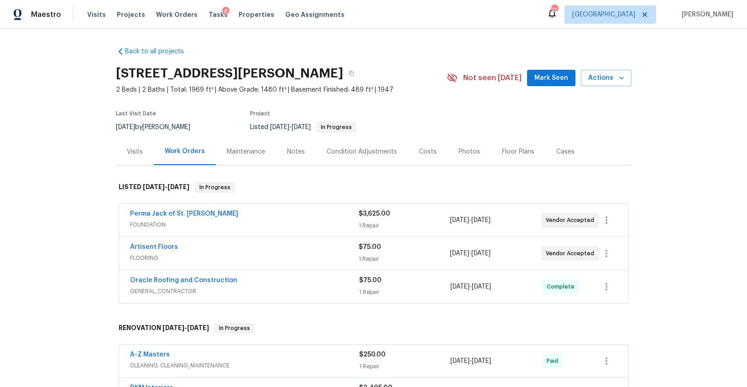
click at [130, 152] on div "Visits" at bounding box center [135, 151] width 16 height 9
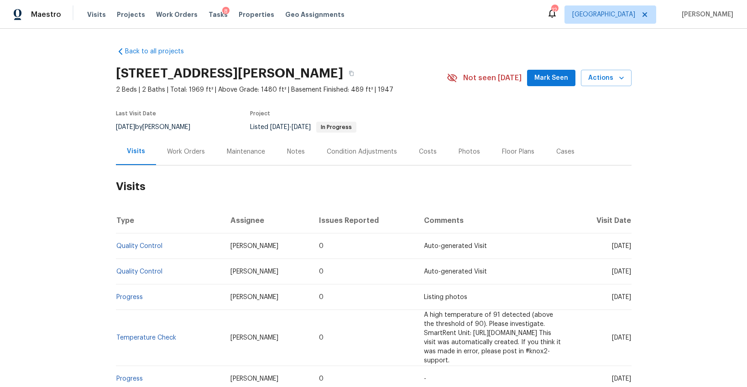
click at [175, 150] on div "Work Orders" at bounding box center [186, 151] width 38 height 9
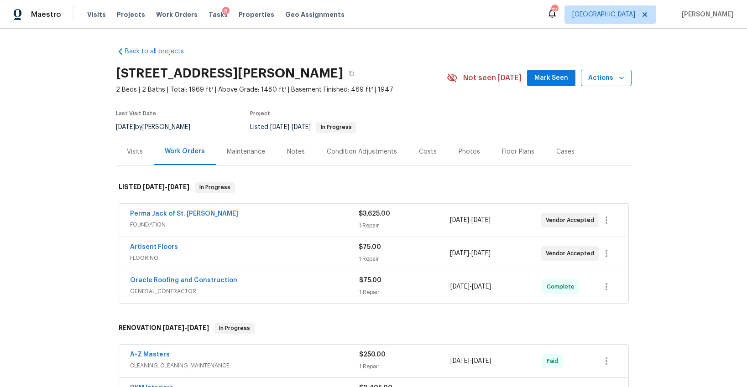
click at [588, 78] on button "Actions" at bounding box center [606, 78] width 51 height 17
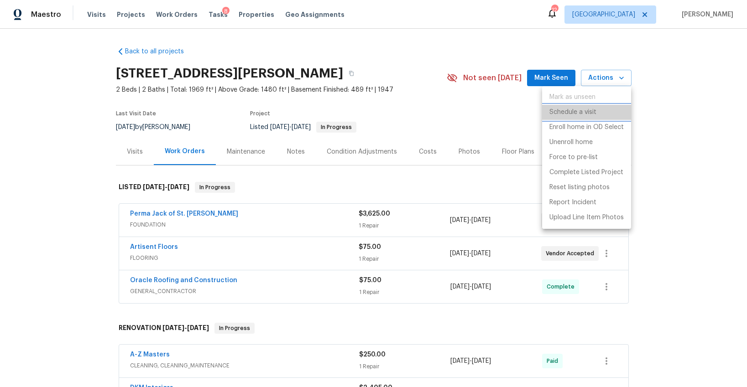
click at [554, 113] on p "Schedule a visit" at bounding box center [573, 113] width 47 height 10
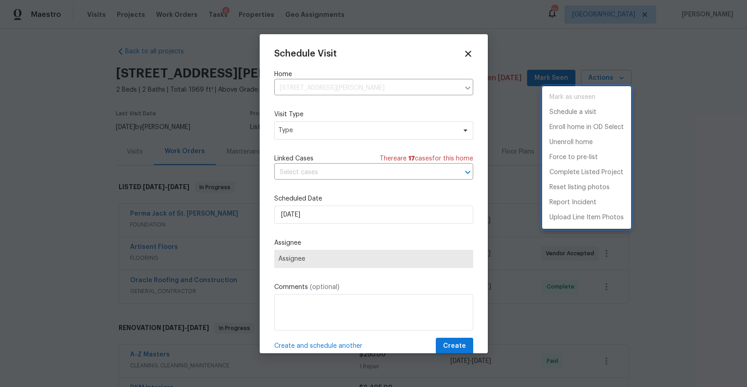
click at [288, 133] on div at bounding box center [373, 193] width 747 height 387
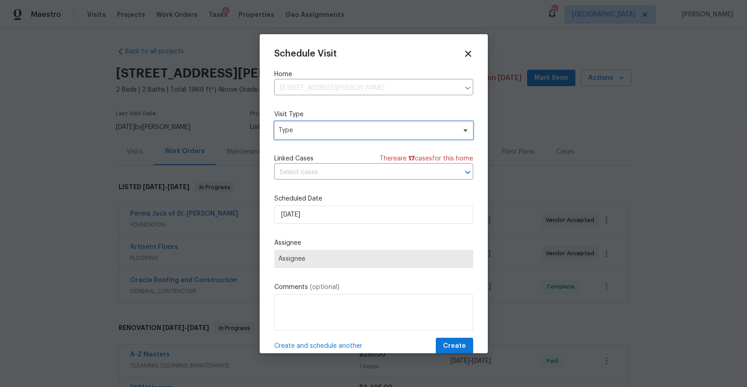
click at [288, 133] on span "Type" at bounding box center [367, 130] width 178 height 9
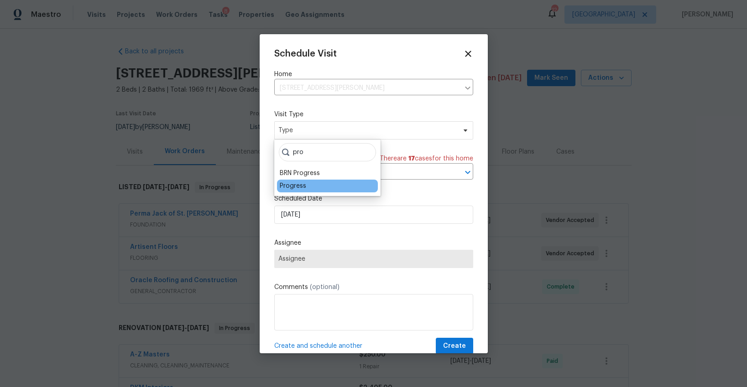
type input "pro"
click at [285, 183] on div "Progress" at bounding box center [293, 186] width 26 height 9
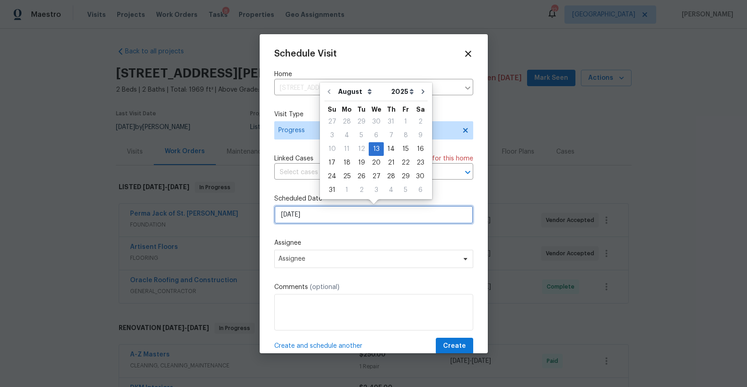
click at [300, 212] on input "8/13/2025" at bounding box center [373, 215] width 199 height 18
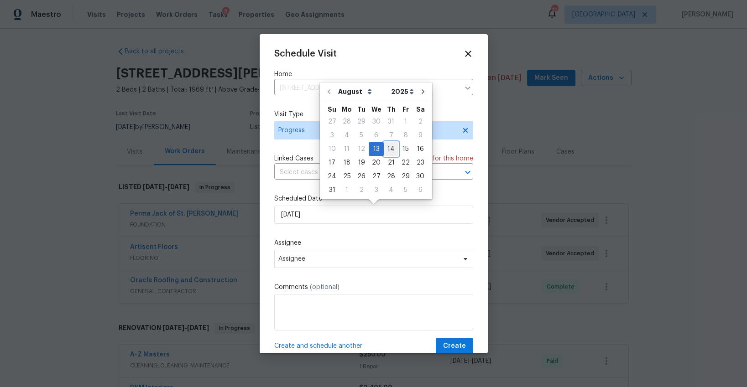
click at [385, 150] on div "14" at bounding box center [391, 149] width 15 height 13
type input "8/14/2025"
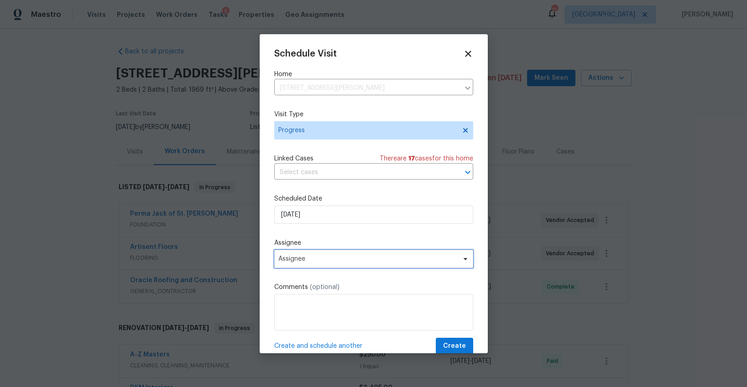
click at [326, 257] on span "Assignee" at bounding box center [367, 259] width 179 height 7
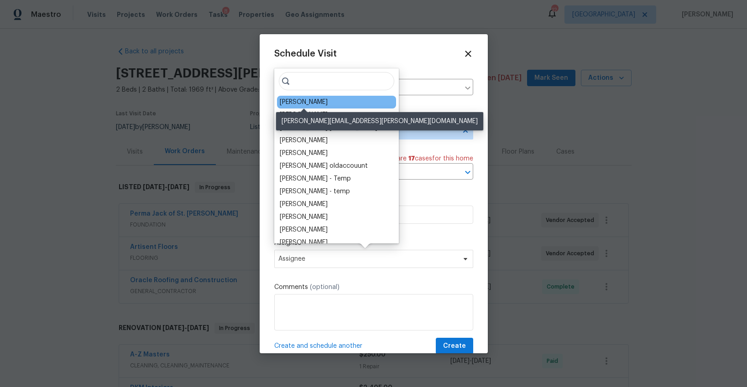
click at [294, 103] on div "Michael Gruener" at bounding box center [304, 102] width 48 height 9
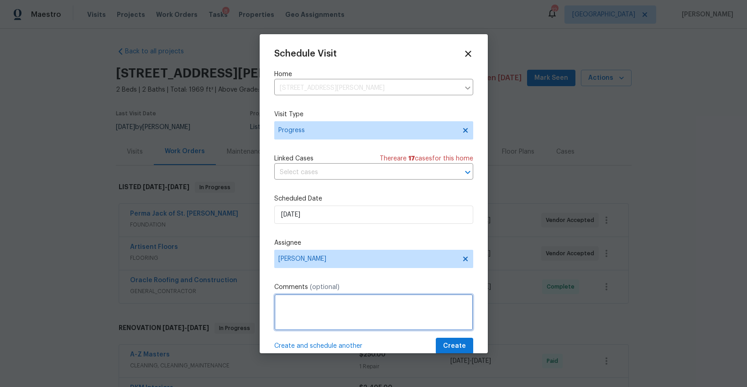
click at [301, 303] on textarea at bounding box center [373, 312] width 199 height 37
type textarea "follow up on listed work here"
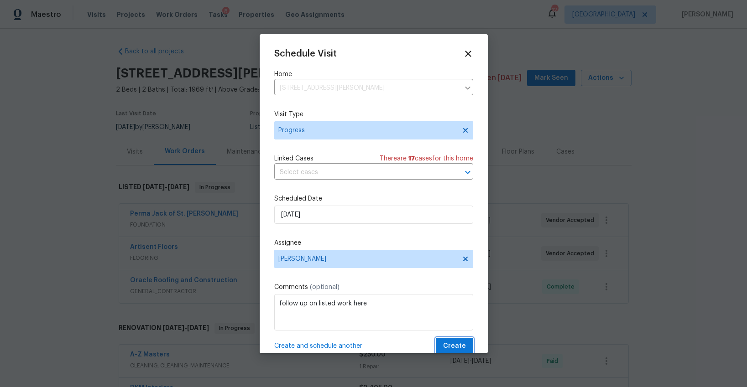
click at [450, 343] on span "Create" at bounding box center [454, 346] width 23 height 11
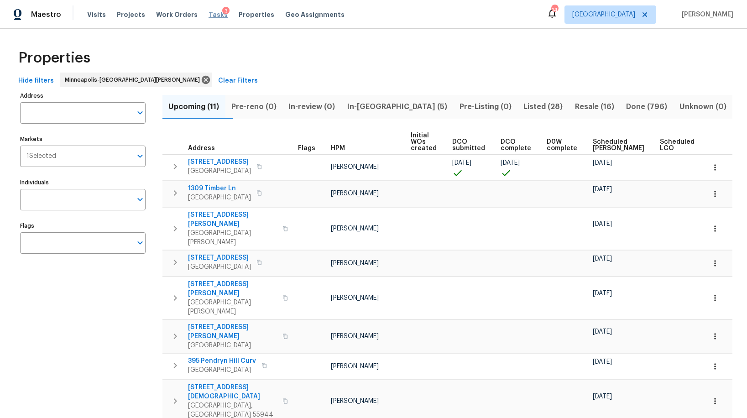
click at [209, 15] on span "Tasks" at bounding box center [218, 14] width 19 height 6
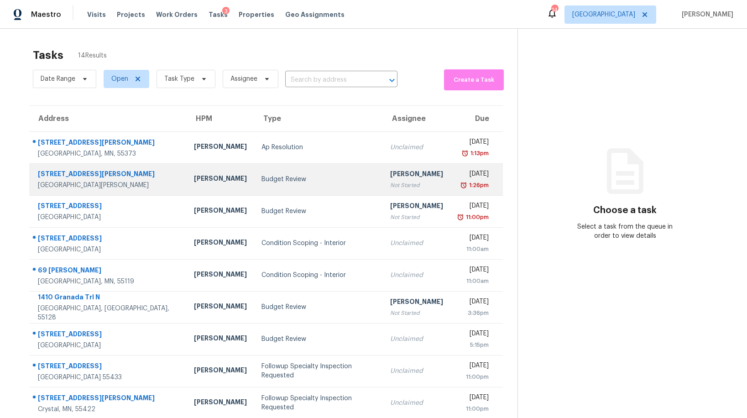
scroll to position [0, 0]
click at [254, 184] on td "Budget Review" at bounding box center [318, 179] width 129 height 32
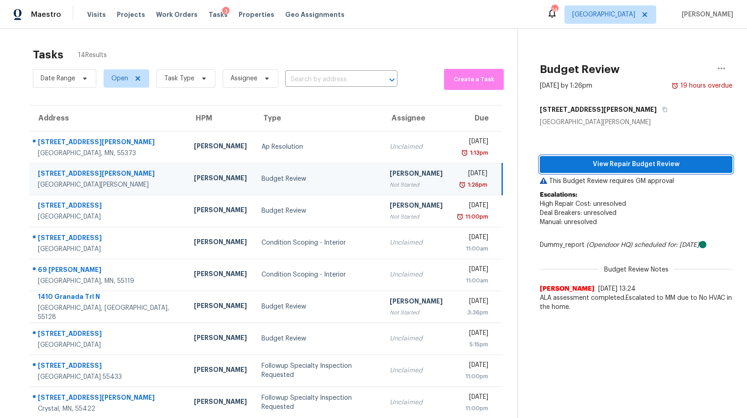
click at [618, 162] on span "View Repair Budget Review" at bounding box center [636, 164] width 178 height 11
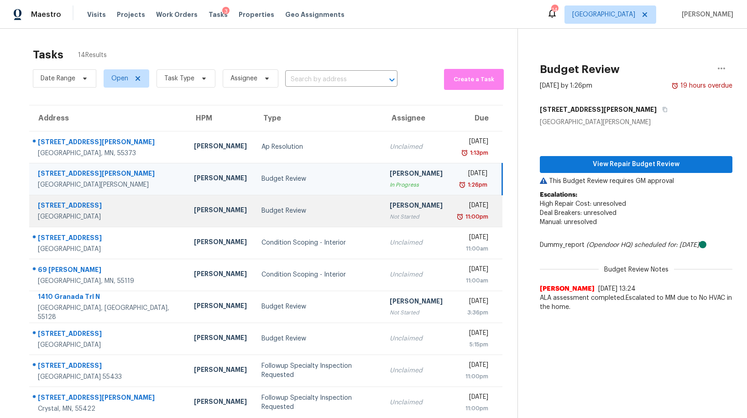
click at [262, 205] on td "Budget Review" at bounding box center [318, 211] width 128 height 32
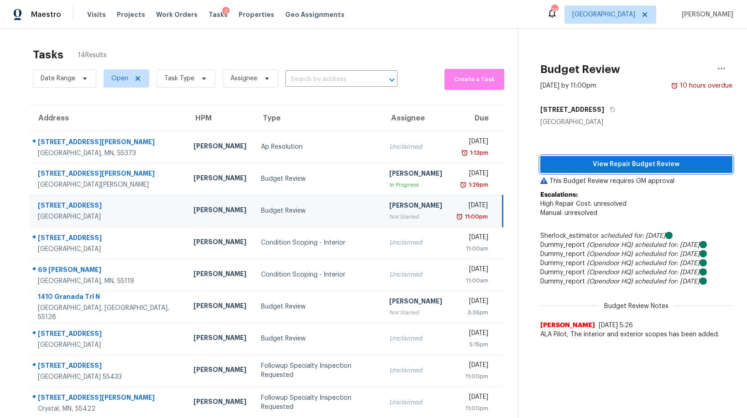
click at [602, 168] on span "View Repair Budget Review" at bounding box center [637, 164] width 178 height 11
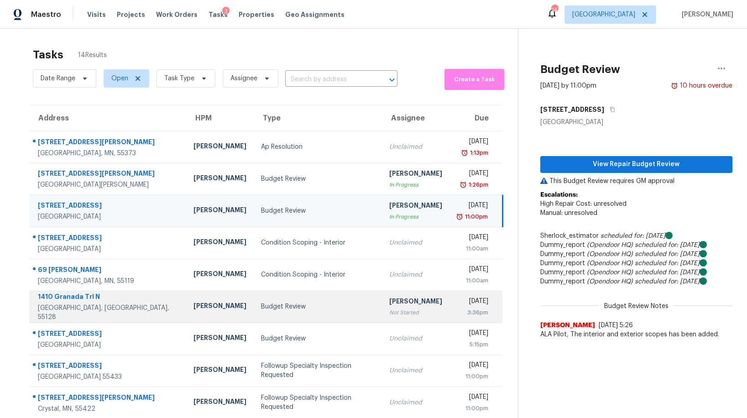
click at [271, 307] on div "Budget Review" at bounding box center [318, 306] width 114 height 9
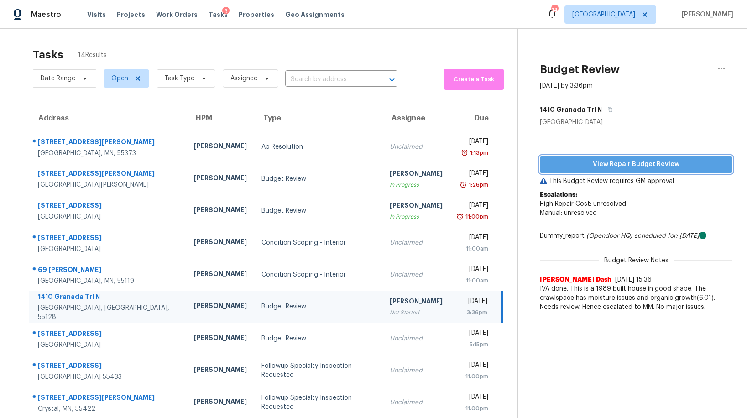
click at [598, 165] on span "View Repair Budget Review" at bounding box center [636, 164] width 178 height 11
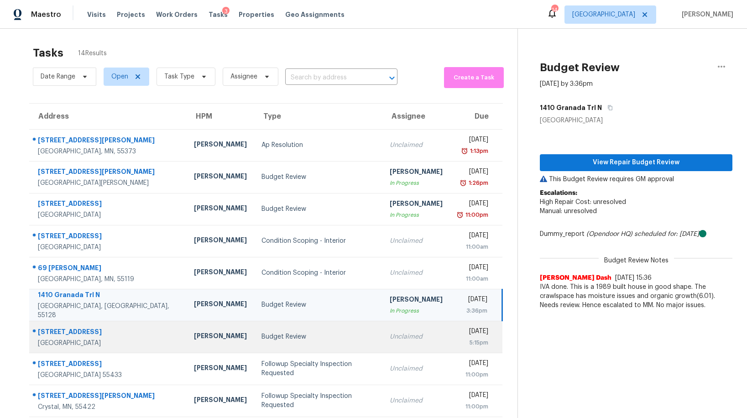
click at [262, 340] on div "Budget Review" at bounding box center [319, 336] width 114 height 9
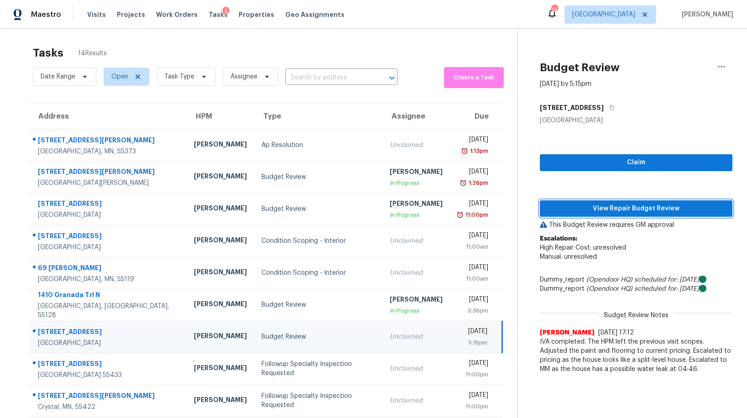
click at [625, 210] on span "View Repair Budget Review" at bounding box center [636, 208] width 178 height 11
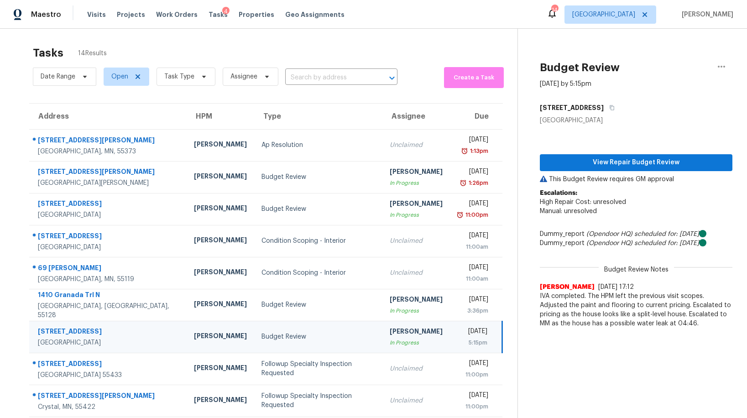
scroll to position [58, 0]
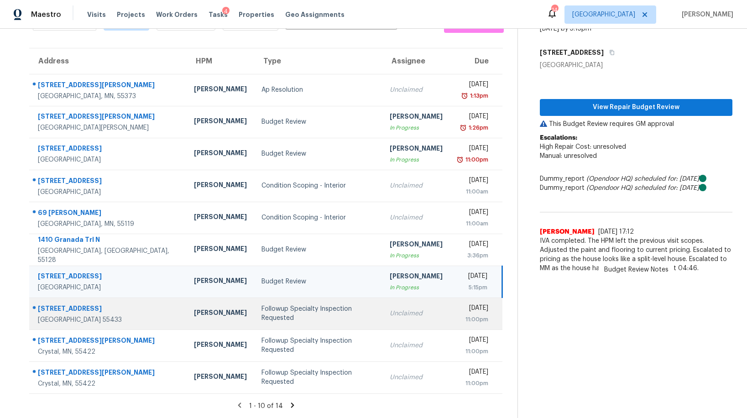
click at [296, 318] on td "Followup Specialty Inspection Requested" at bounding box center [318, 314] width 128 height 32
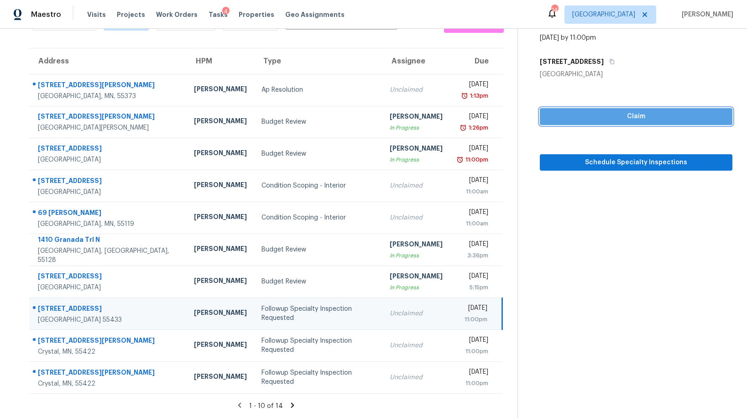
click at [614, 121] on span "Claim" at bounding box center [636, 116] width 178 height 11
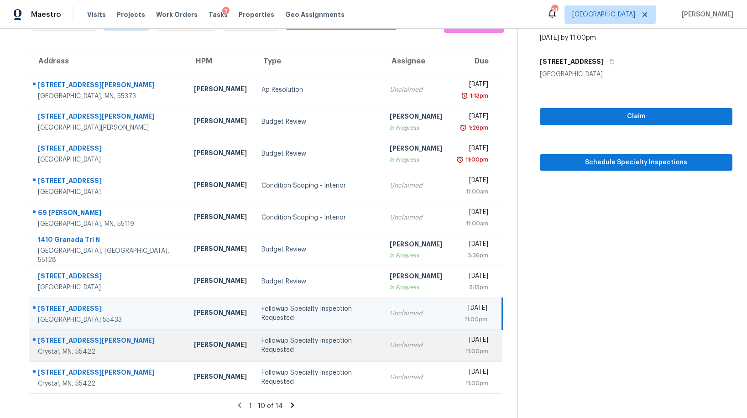
click at [254, 350] on td "Followup Specialty Inspection Requested" at bounding box center [318, 346] width 128 height 32
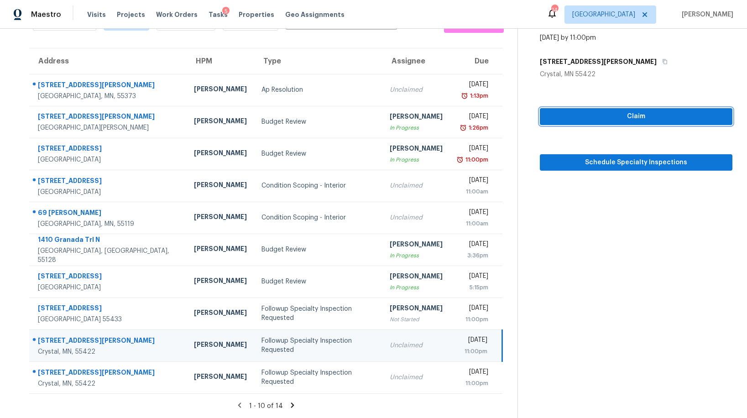
click at [635, 114] on span "Claim" at bounding box center [636, 116] width 178 height 11
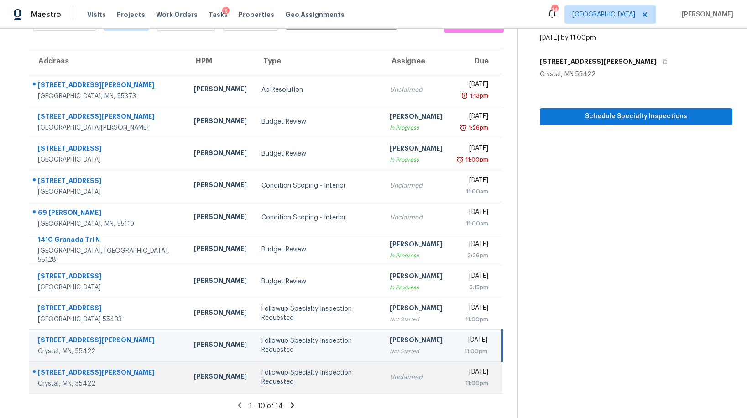
click at [268, 381] on div "Followup Specialty Inspection Requested" at bounding box center [319, 377] width 114 height 18
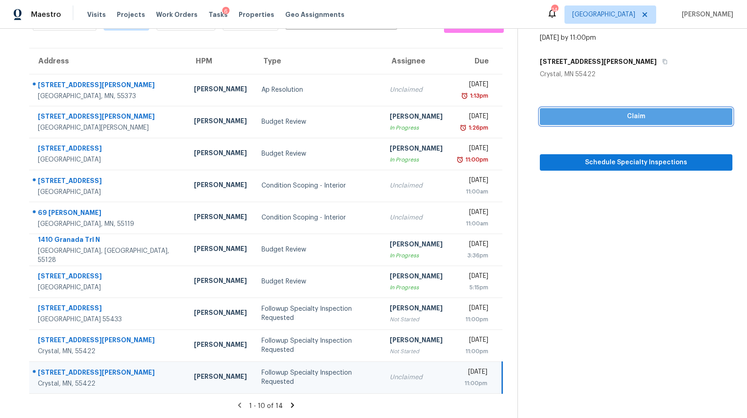
click at [620, 114] on span "Claim" at bounding box center [636, 116] width 178 height 11
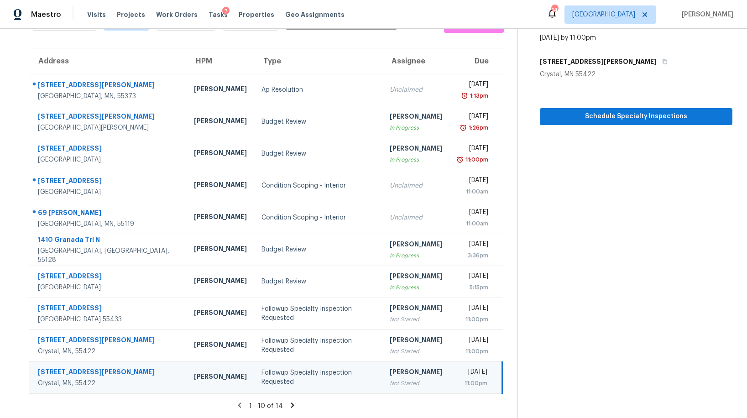
click at [288, 387] on icon at bounding box center [292, 405] width 8 height 8
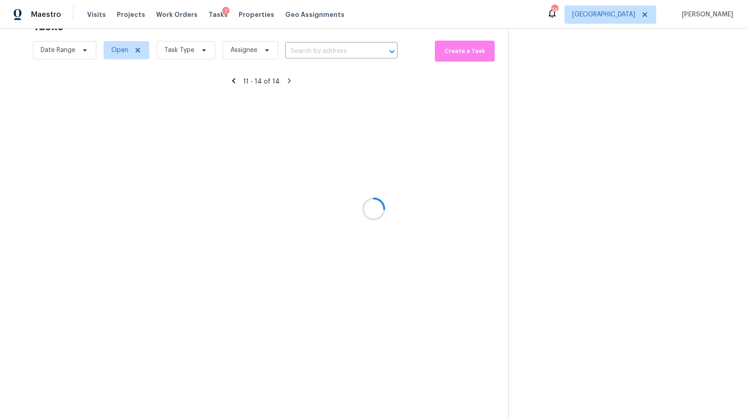
scroll to position [29, 0]
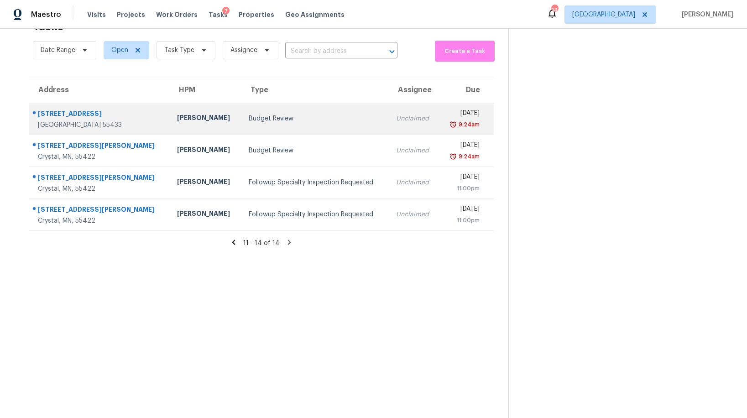
click at [244, 125] on td "Budget Review" at bounding box center [314, 119] width 147 height 32
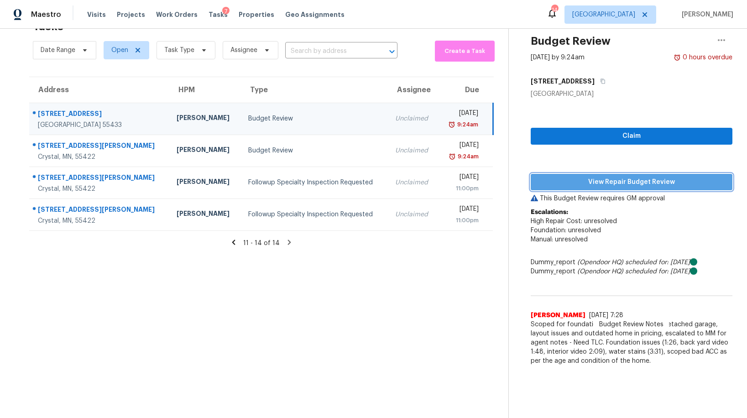
click at [626, 183] on span "View Repair Budget Review" at bounding box center [631, 182] width 187 height 11
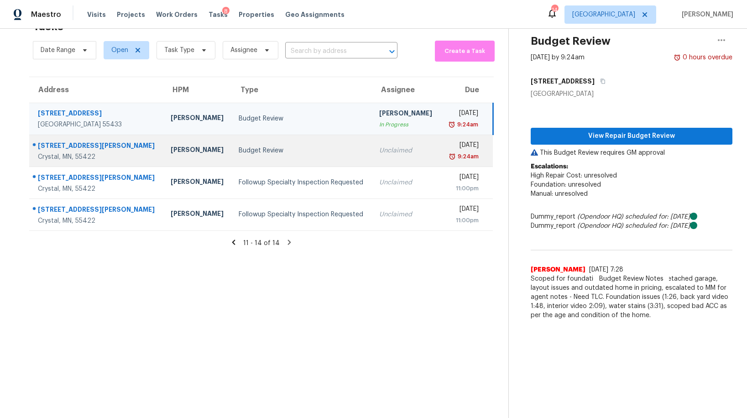
click at [231, 160] on td "Budget Review" at bounding box center [301, 151] width 141 height 32
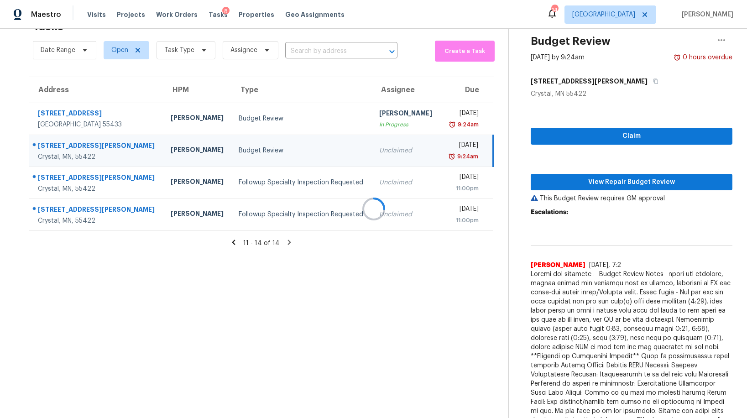
click at [611, 183] on div at bounding box center [373, 209] width 747 height 418
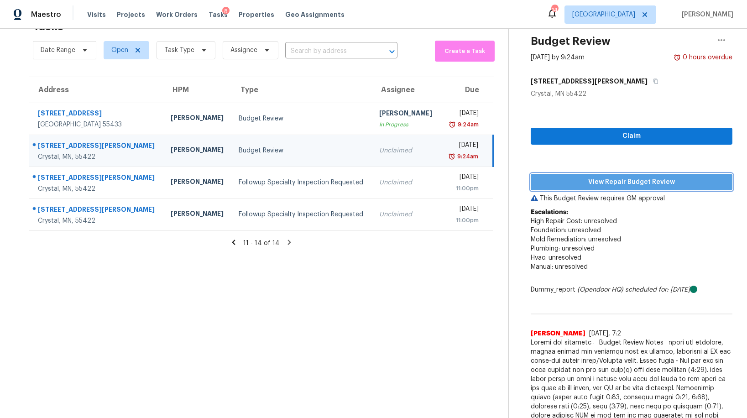
click at [611, 183] on span "View Repair Budget Review" at bounding box center [631, 182] width 187 height 11
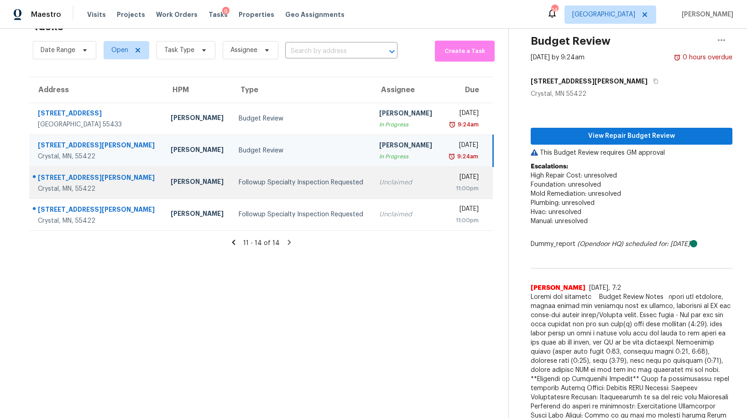
click at [239, 184] on div "Followup Specialty Inspection Requested" at bounding box center [302, 182] width 126 height 9
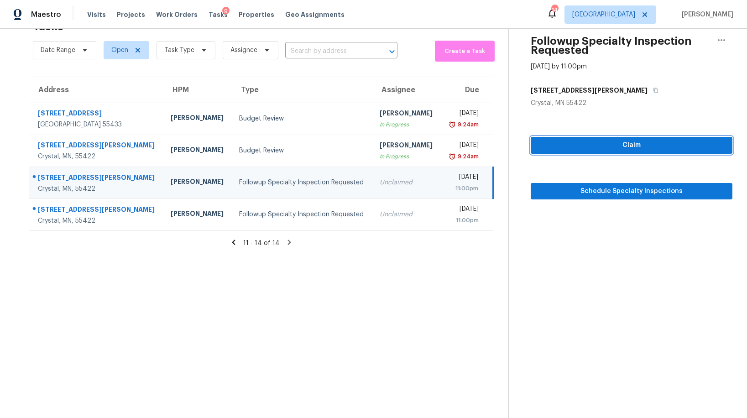
click at [548, 142] on span "Claim" at bounding box center [631, 145] width 187 height 11
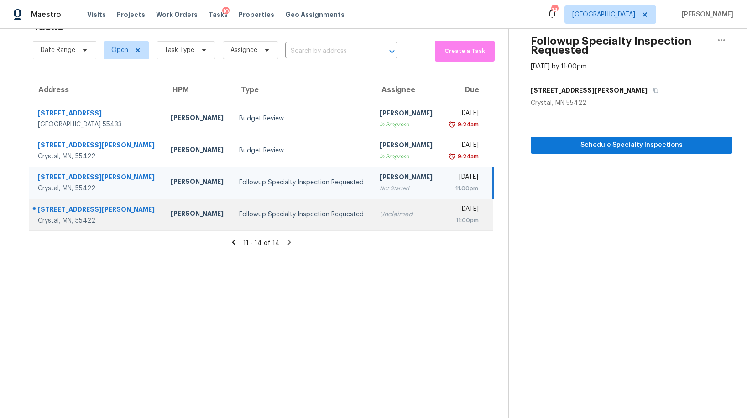
click at [248, 212] on div "Followup Specialty Inspection Requested" at bounding box center [302, 214] width 126 height 9
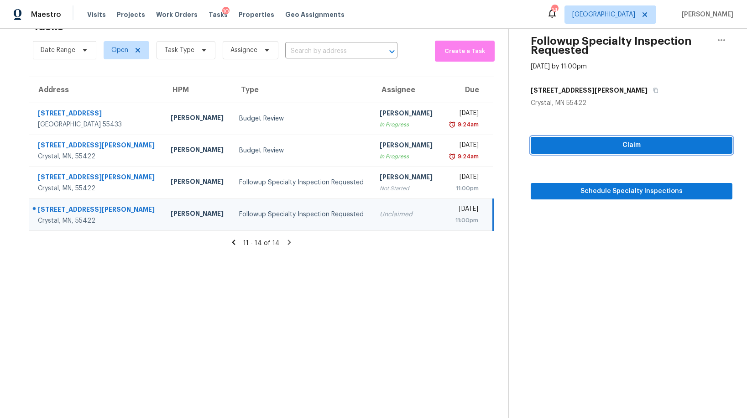
click at [635, 144] on span "Claim" at bounding box center [631, 145] width 187 height 11
